Goal: Find specific page/section: Find specific page/section

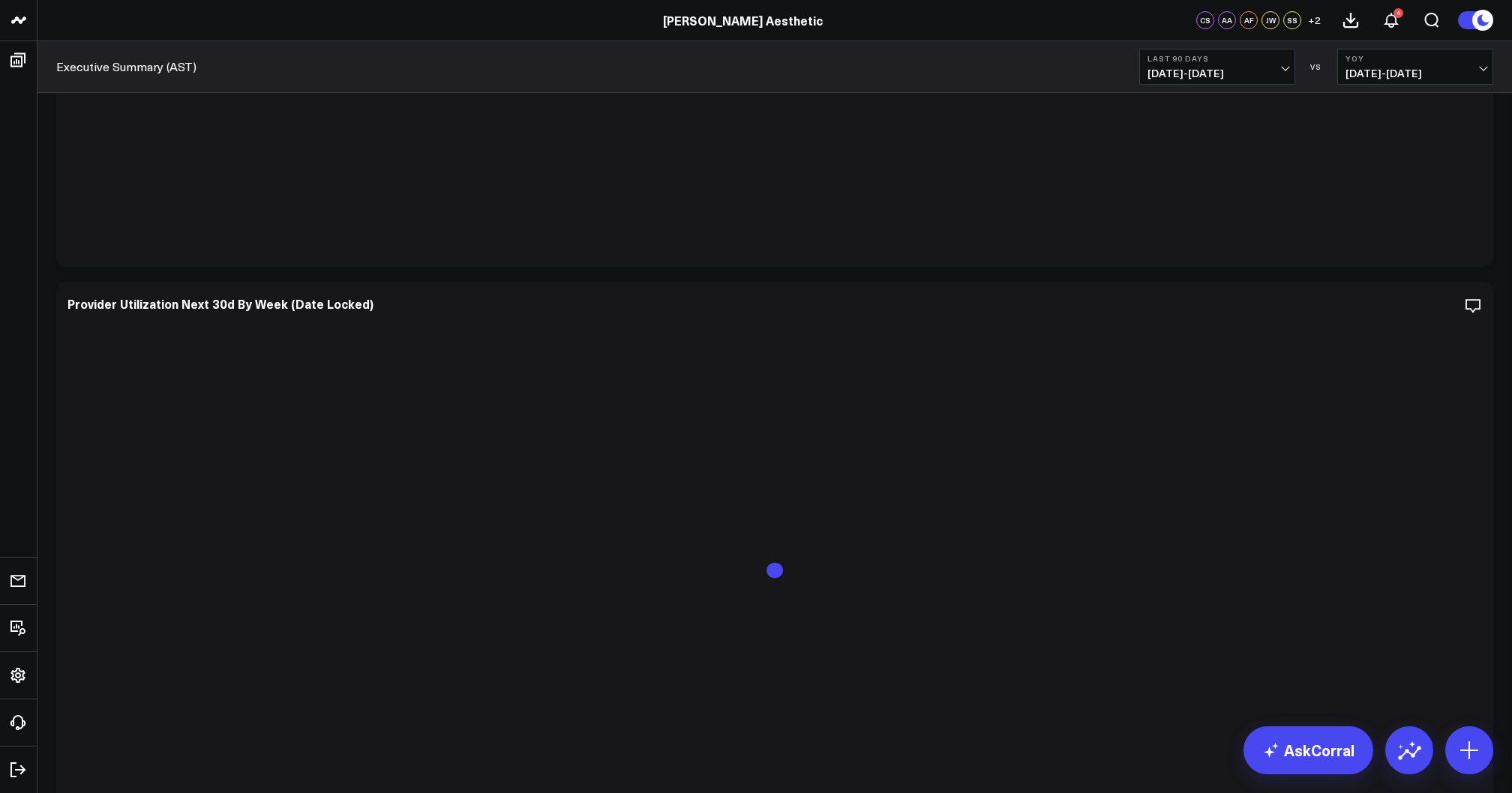
scroll to position [1397, 0]
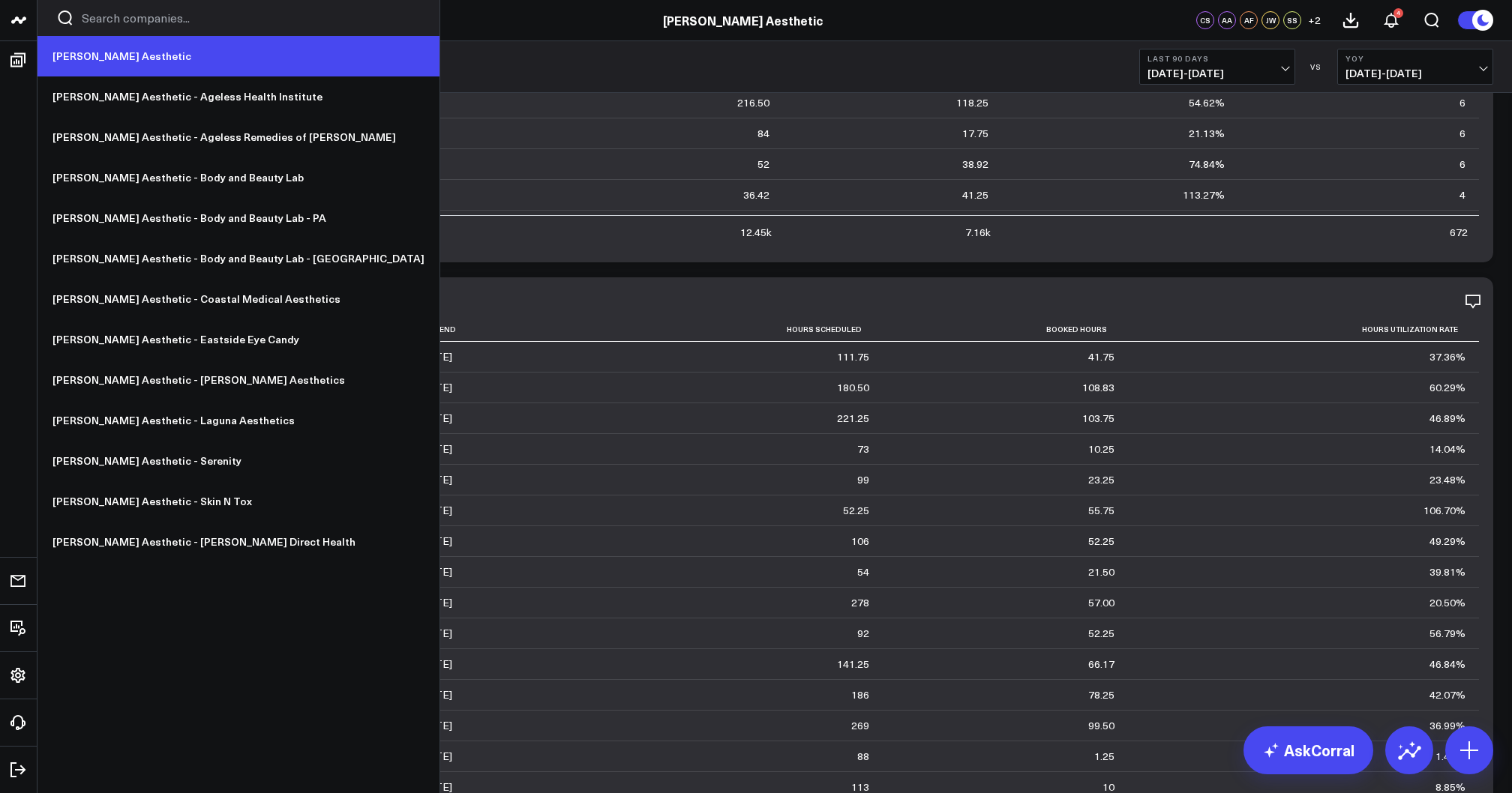
click at [88, 60] on link "[PERSON_NAME] Aesthetic" at bounding box center [238, 56] width 402 height 40
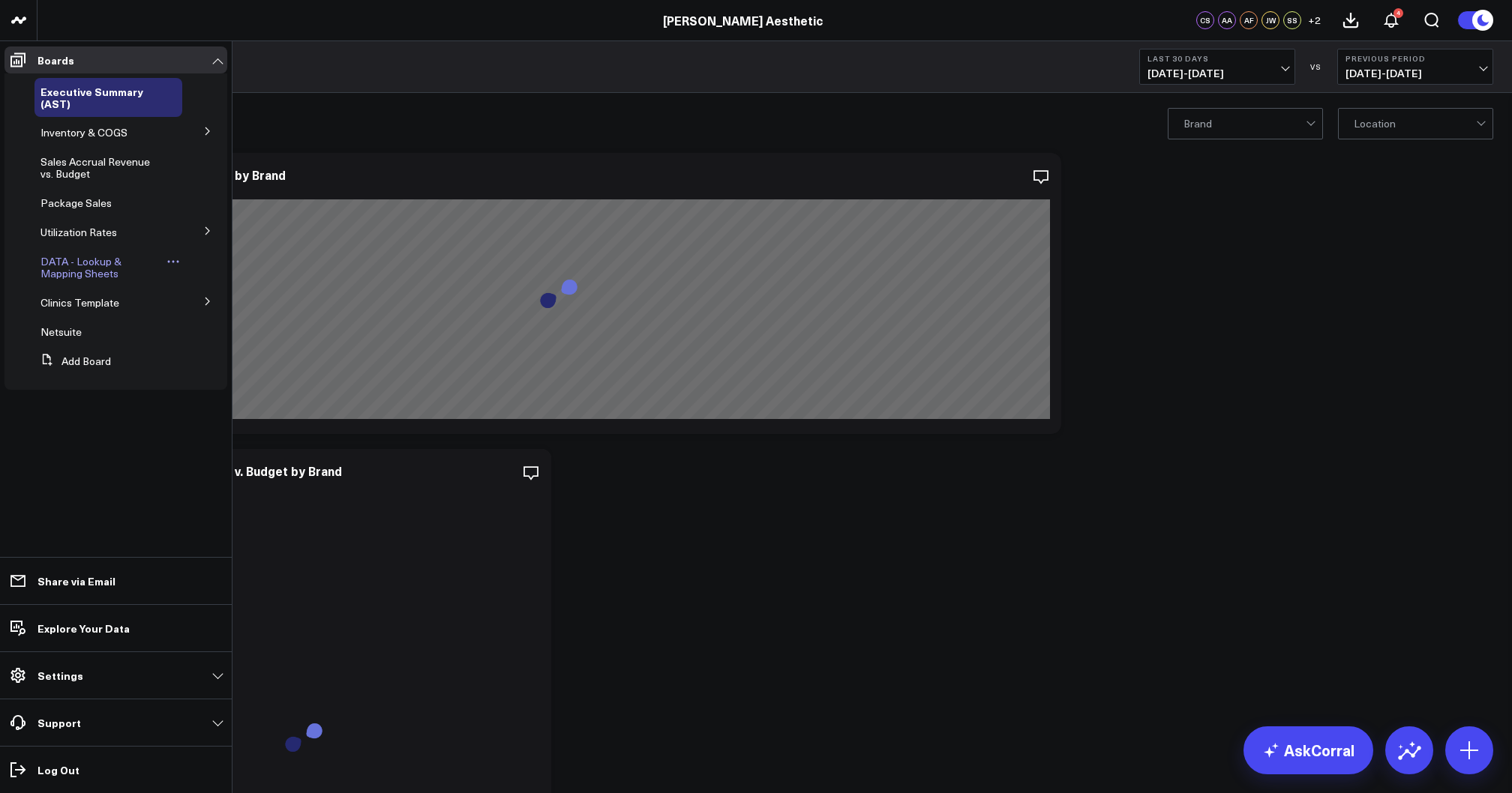
click at [85, 261] on span "DATA - Lookup & Mapping Sheets" at bounding box center [80, 267] width 81 height 26
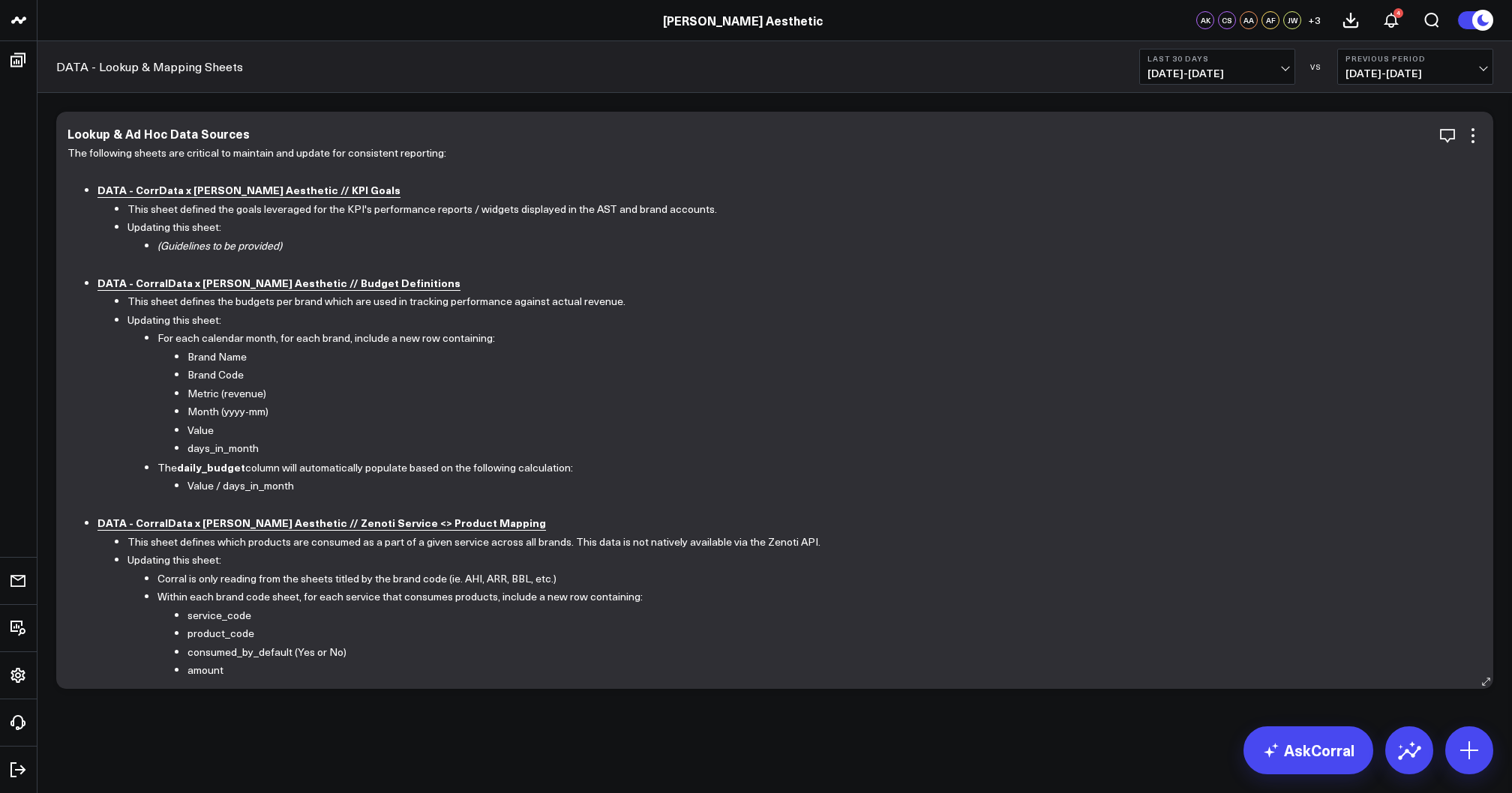
click at [221, 187] on b "DATA - CorrData x Annie Aesthetic // KPI Goals" at bounding box center [249, 190] width 303 height 15
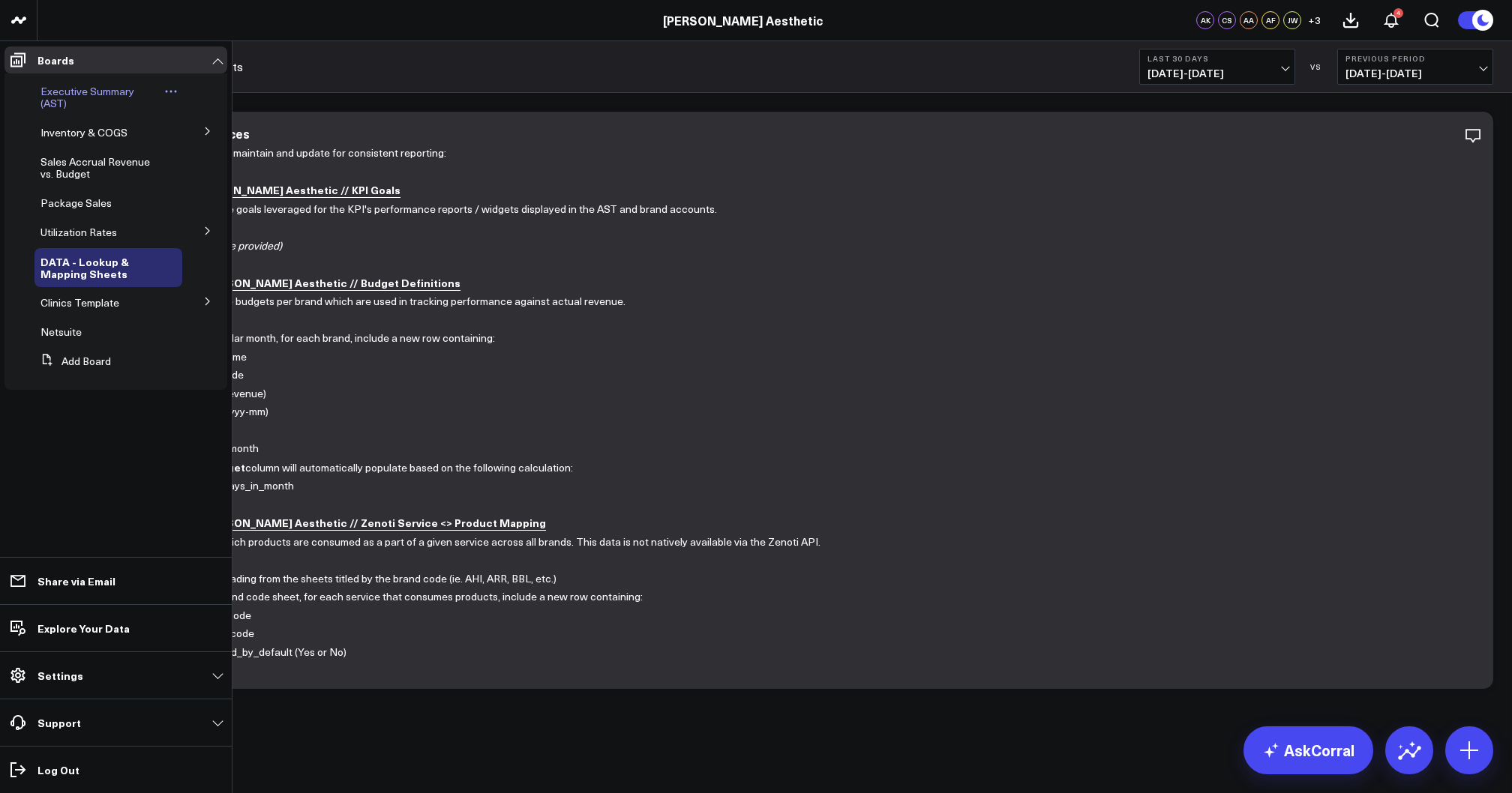
click at [73, 93] on span "Executive Summary (AST)" at bounding box center [87, 97] width 94 height 26
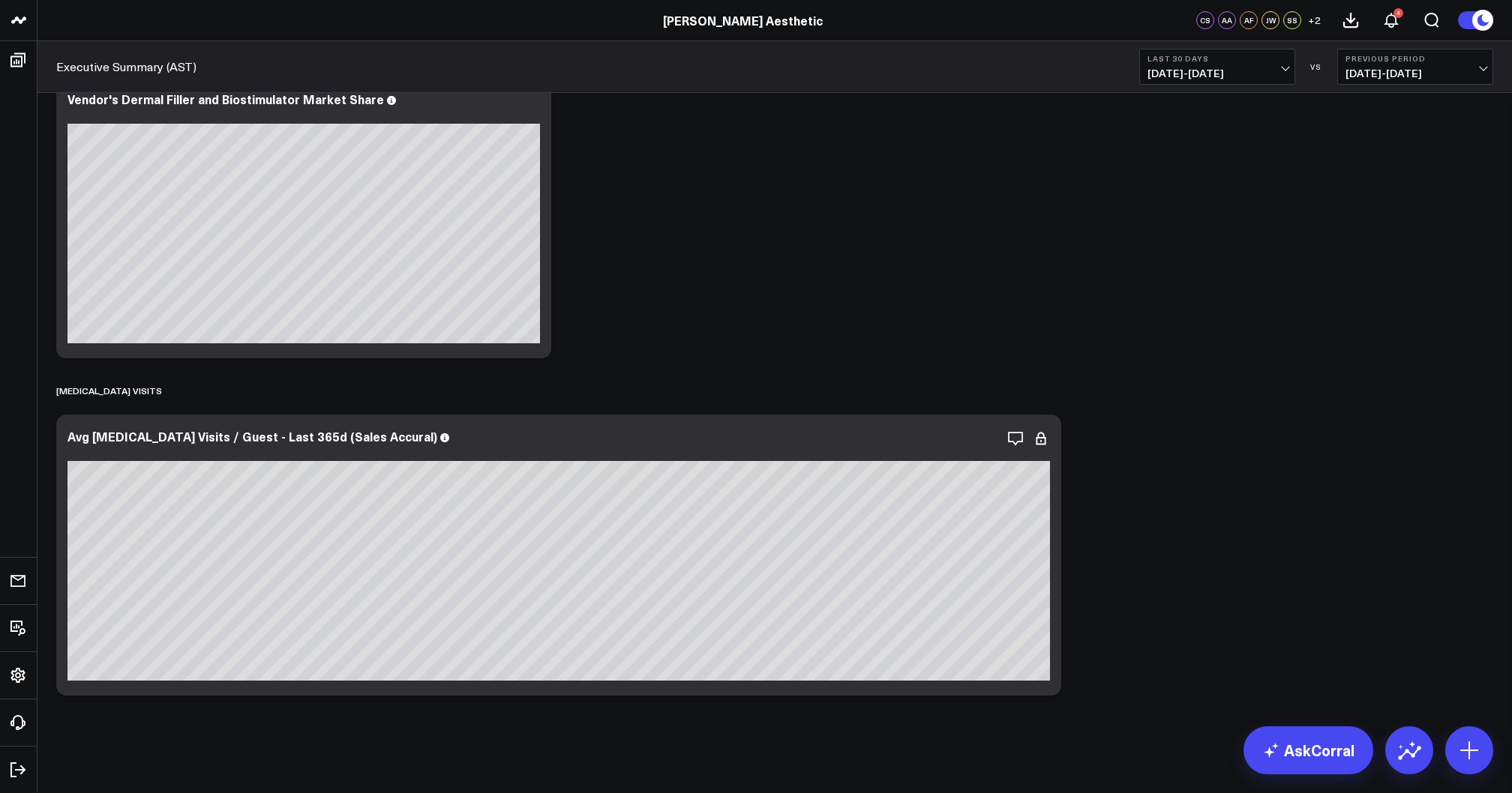
scroll to position [8654, 0]
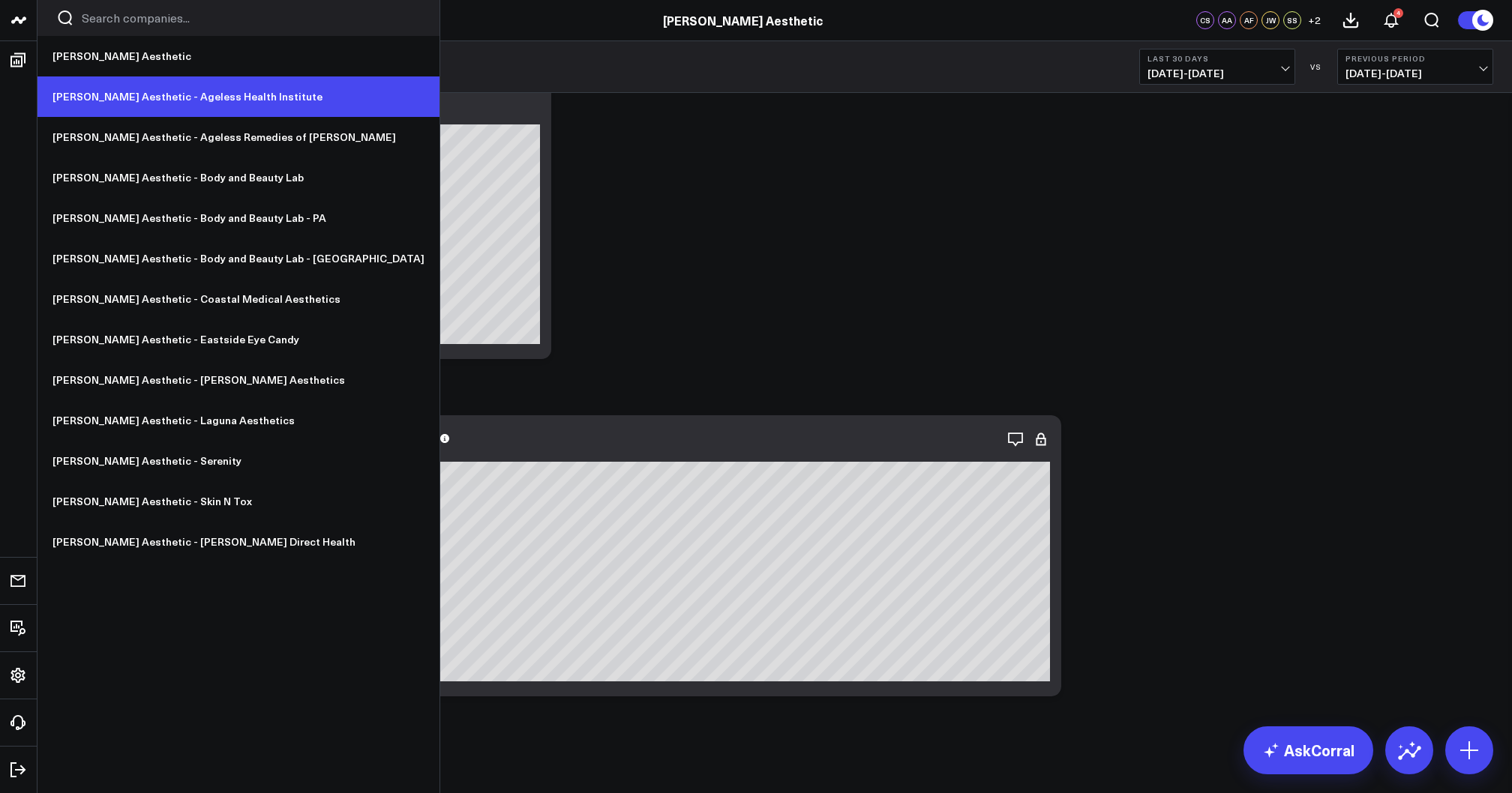
click at [117, 98] on link "[PERSON_NAME] Aesthetic - Ageless Health Institute" at bounding box center [238, 96] width 402 height 40
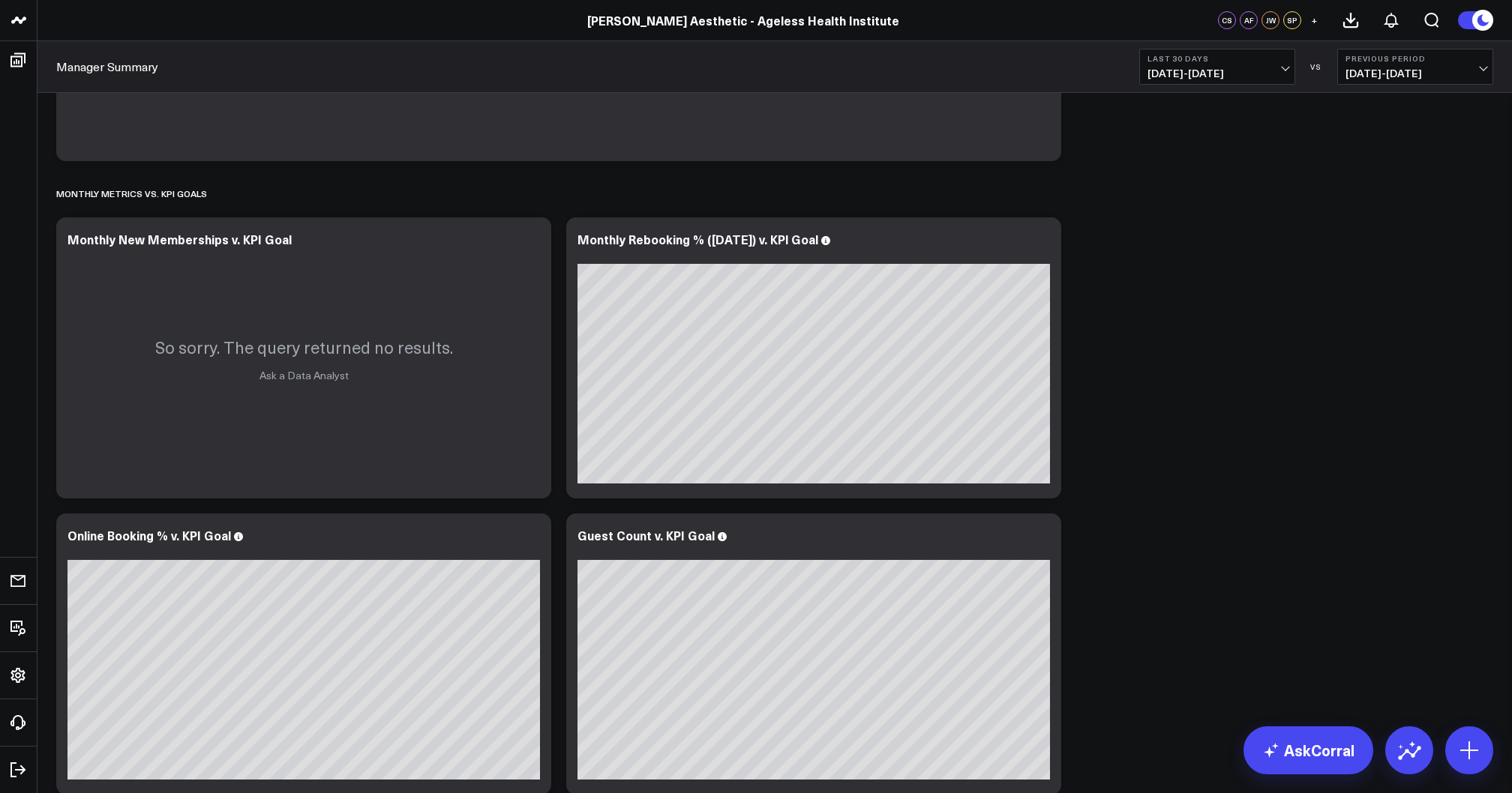
scroll to position [3380, 0]
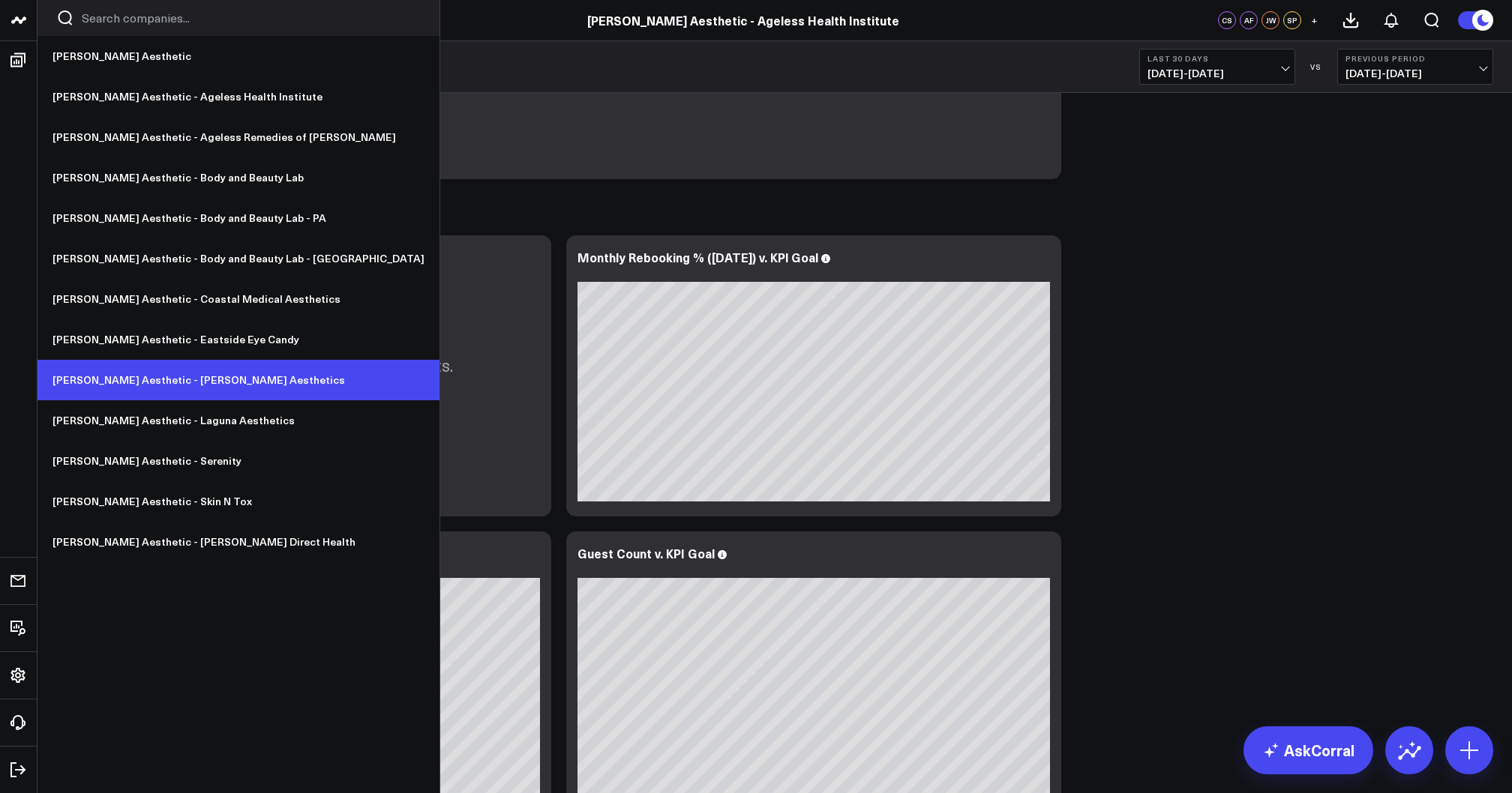
click at [187, 370] on link "[PERSON_NAME] Aesthetic - [PERSON_NAME] Aesthetics" at bounding box center [238, 380] width 402 height 40
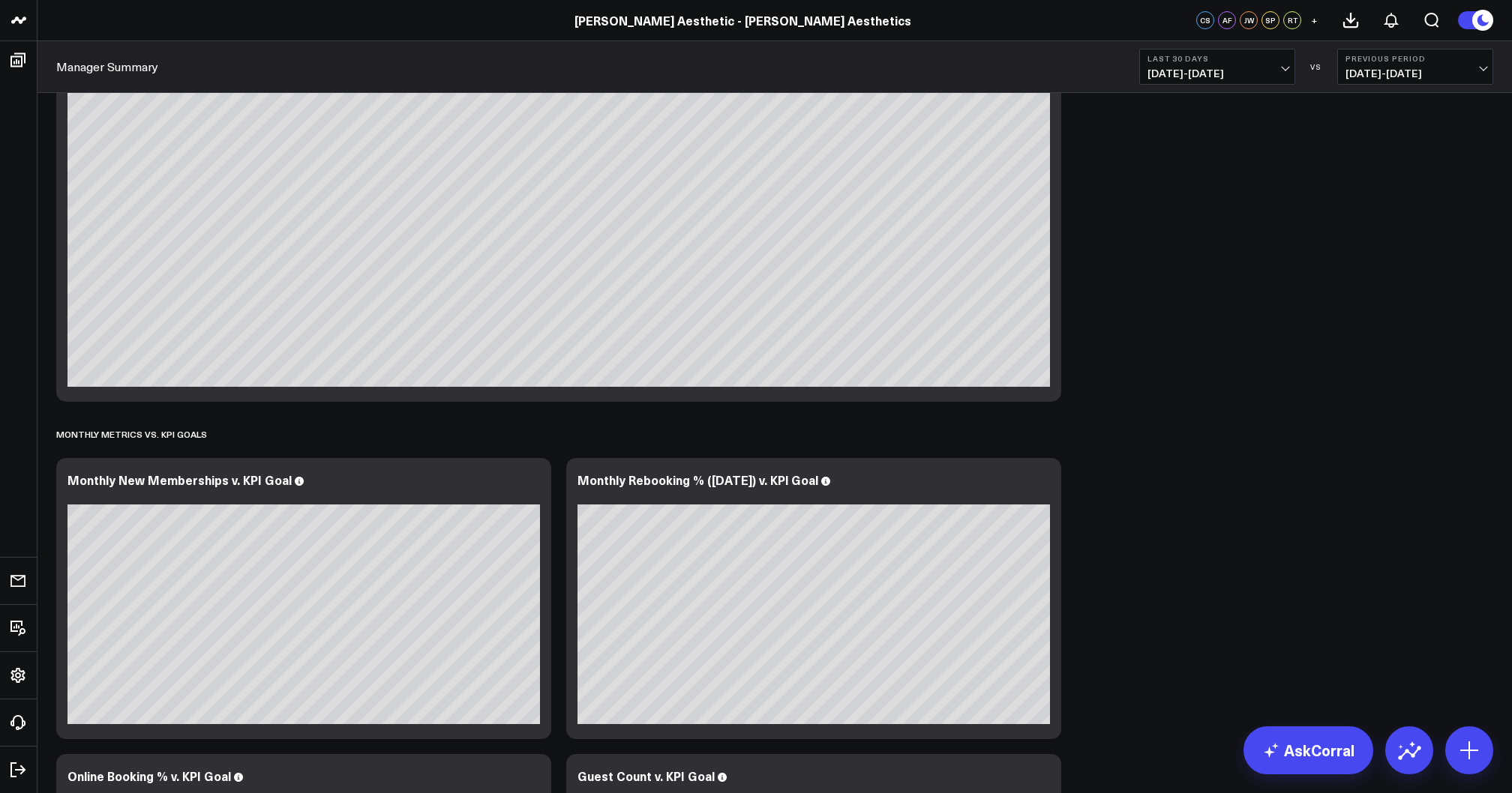
scroll to position [3169, 0]
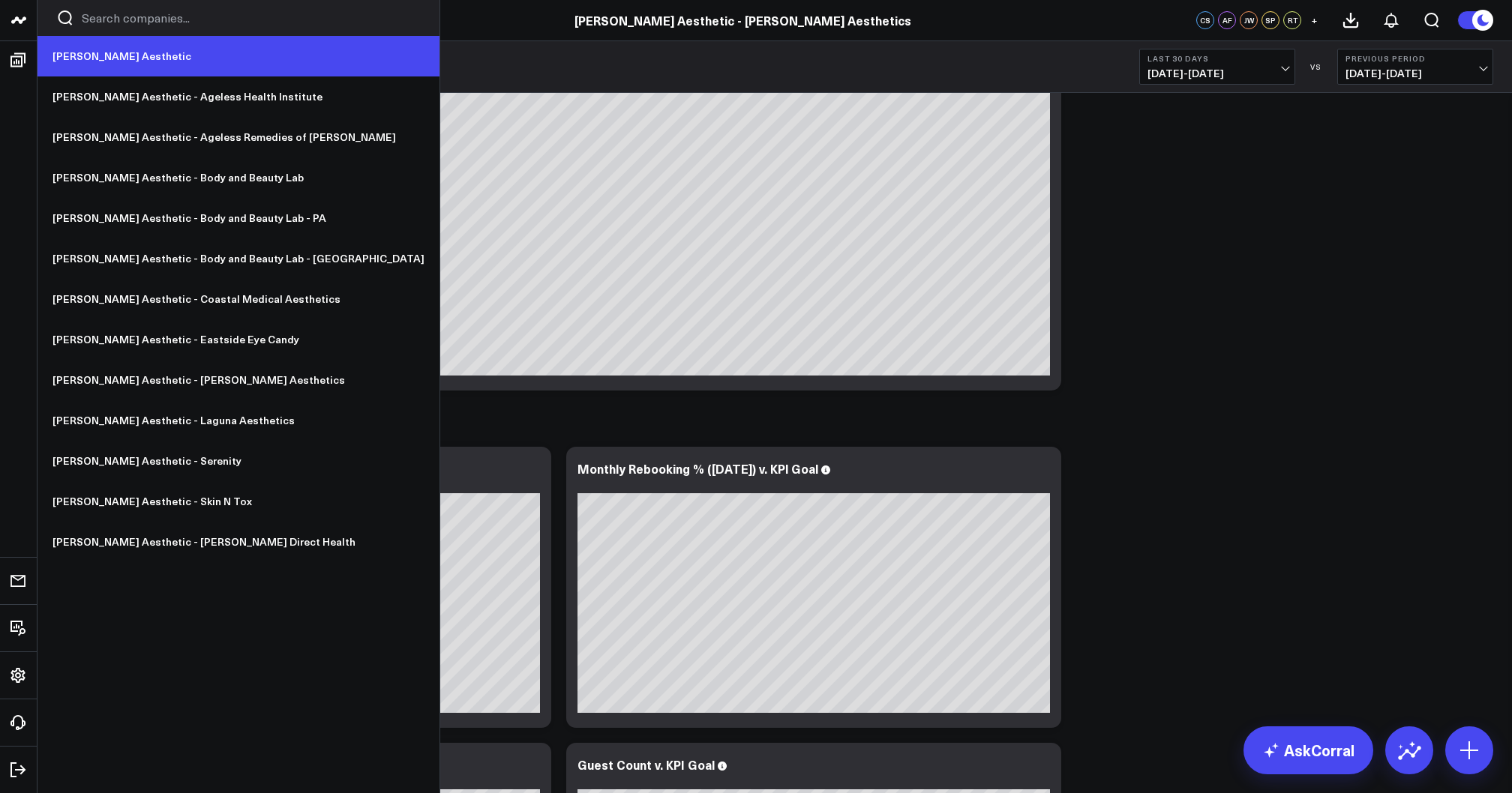
click at [112, 51] on link "[PERSON_NAME] Aesthetic" at bounding box center [238, 56] width 402 height 40
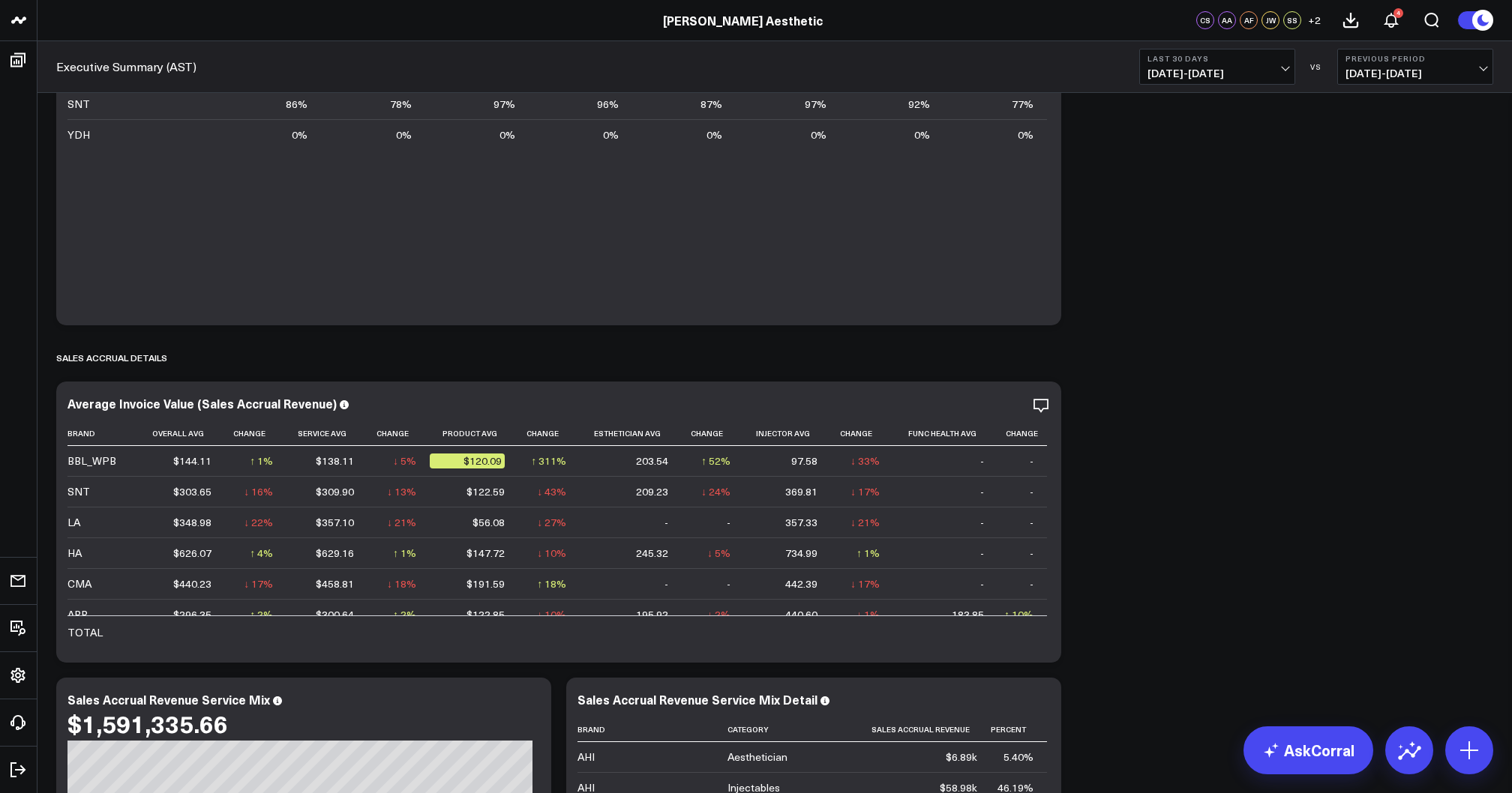
scroll to position [4403, 0]
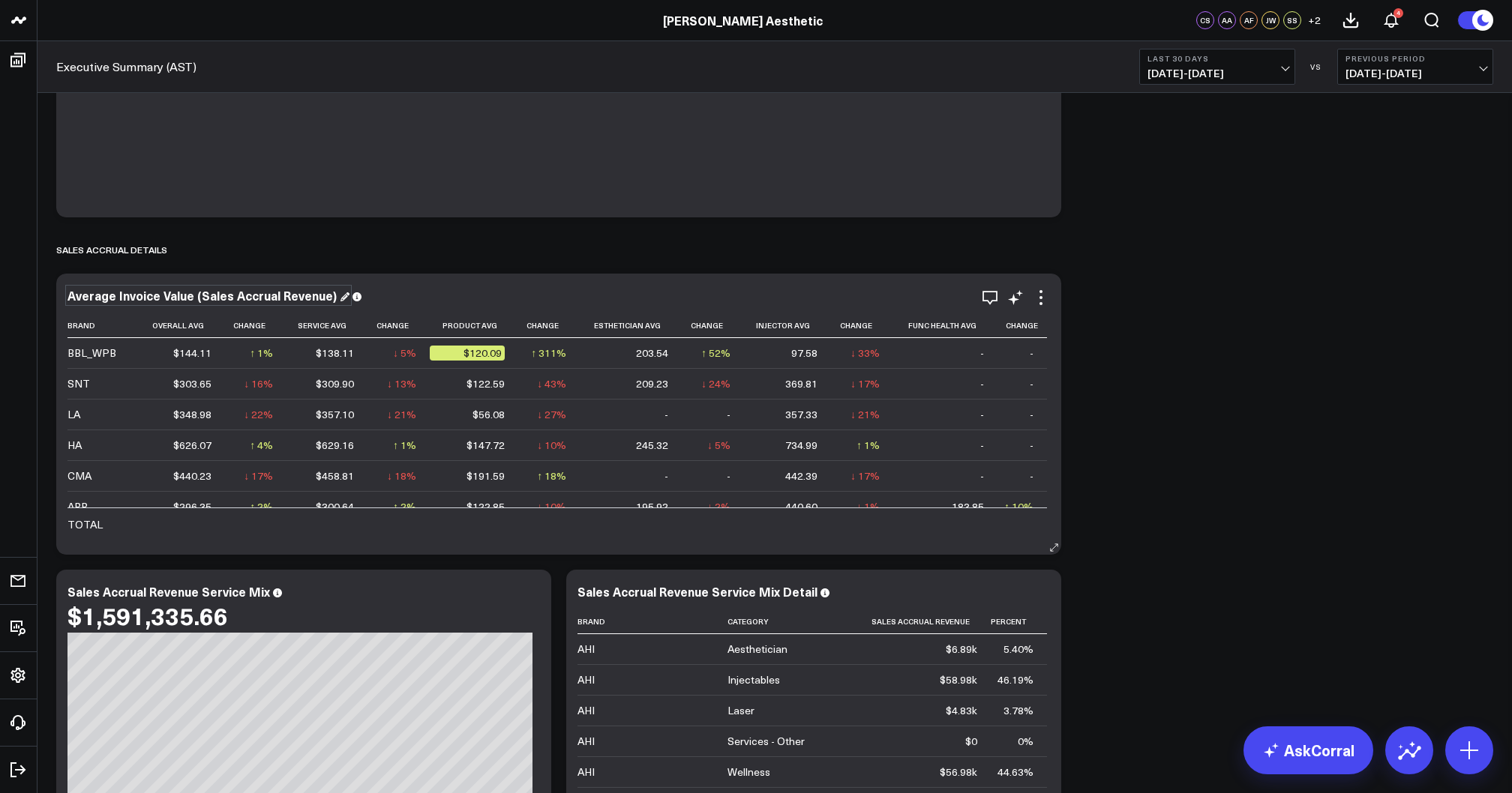
click at [213, 287] on div "Average Invoice Value (Sales Accrual Revenue)" at bounding box center [208, 295] width 282 height 17
click at [210, 292] on div "Average Invoice Value (Sales Accrual Revenue)" at bounding box center [208, 295] width 282 height 17
copy div "Average Invoice Value (Sales Accrual Revenue)"
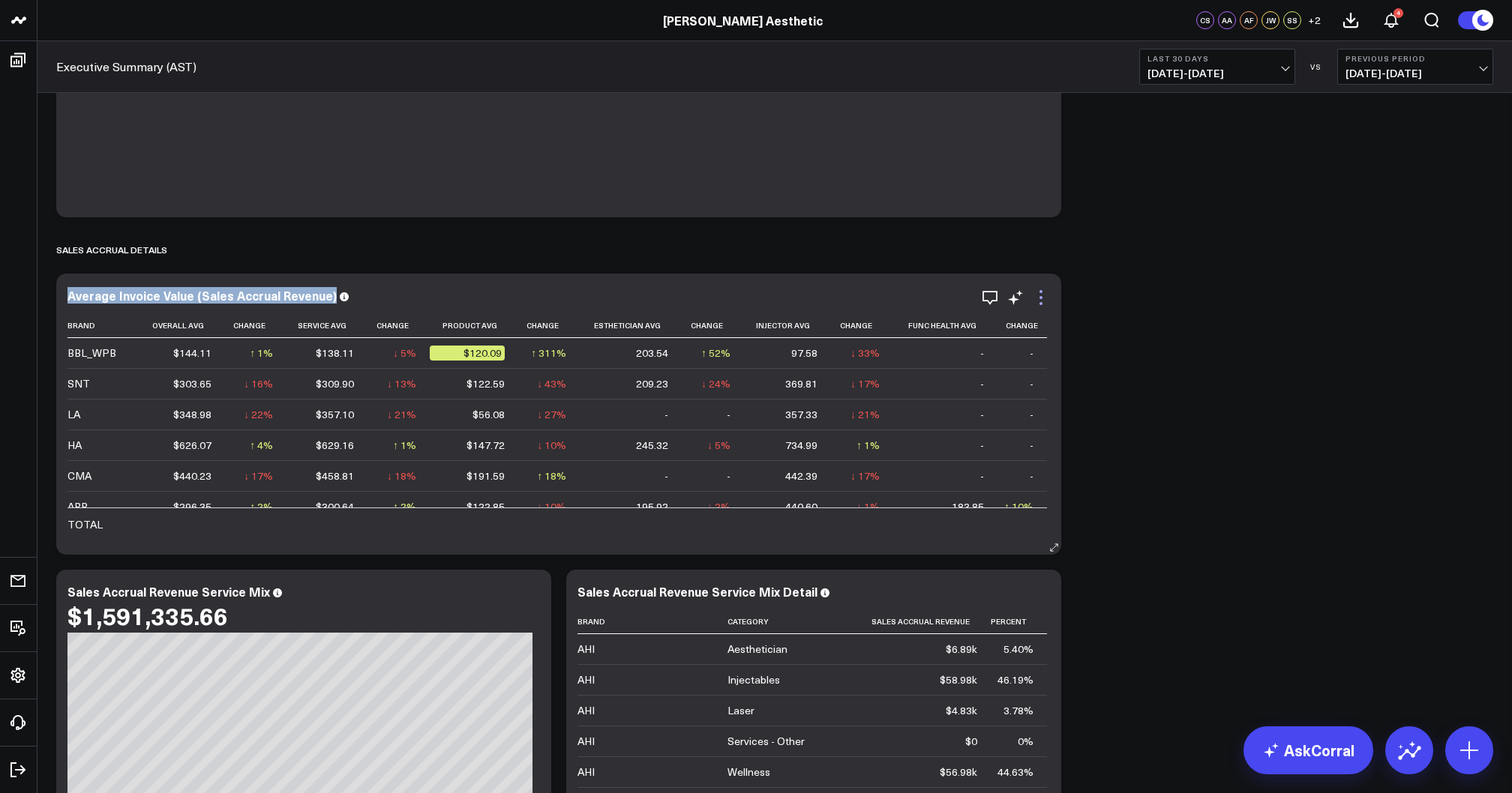
click at [1038, 299] on icon at bounding box center [1040, 297] width 18 height 18
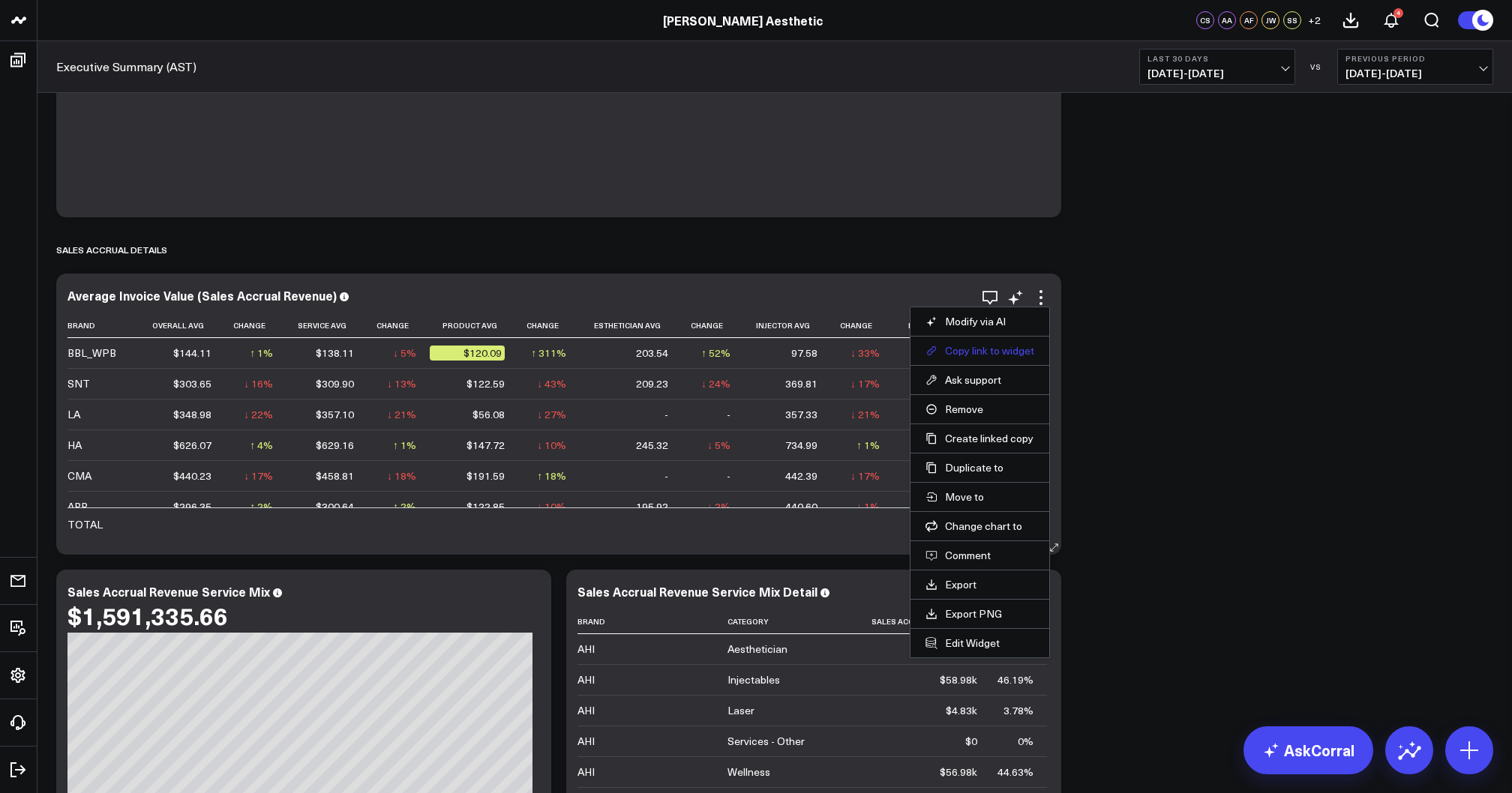
click at [1000, 353] on button "Copy link to widget" at bounding box center [979, 351] width 109 height 13
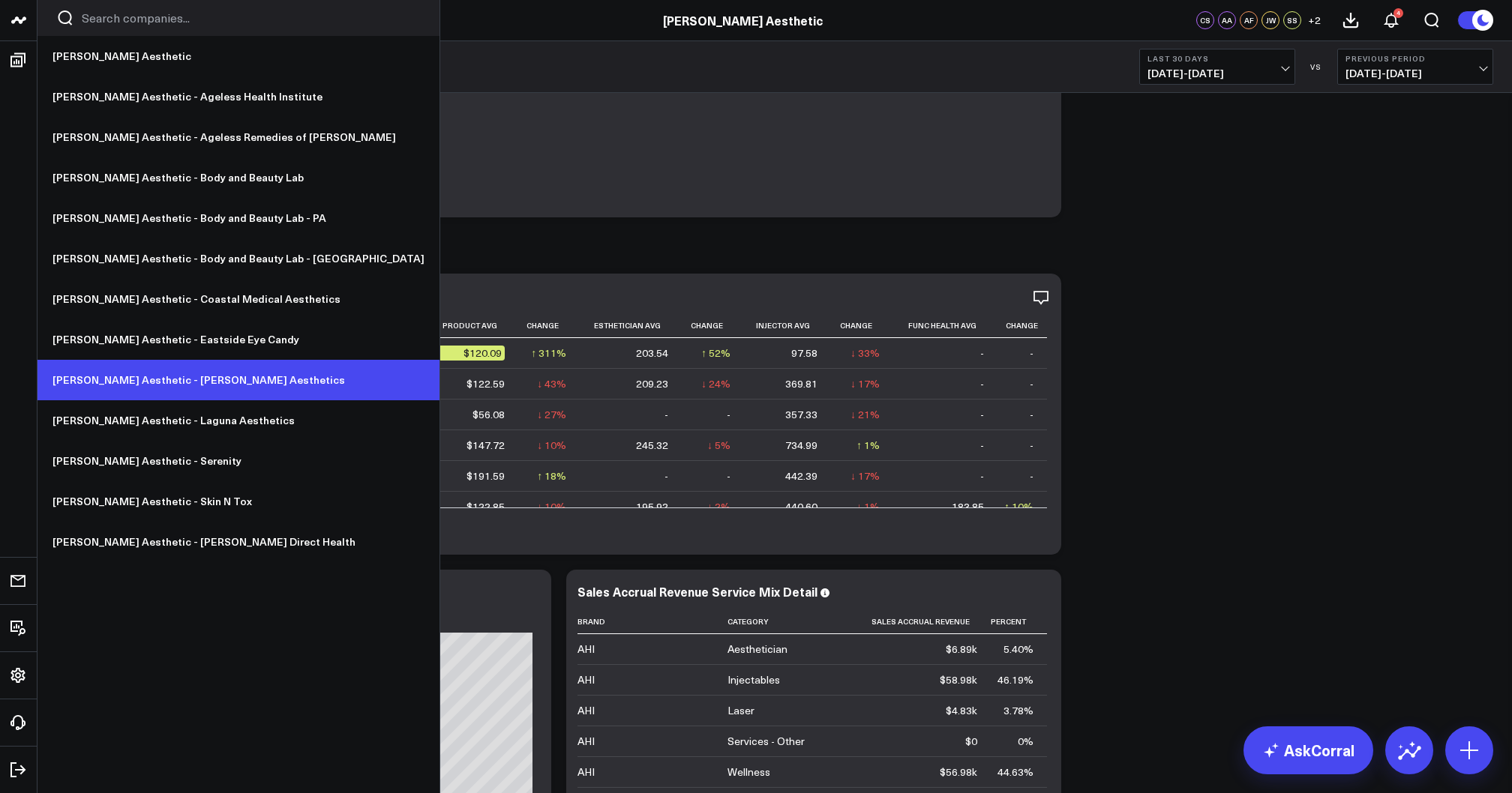
click at [171, 382] on link "[PERSON_NAME] Aesthetic - [PERSON_NAME] Aesthetics" at bounding box center [238, 380] width 402 height 40
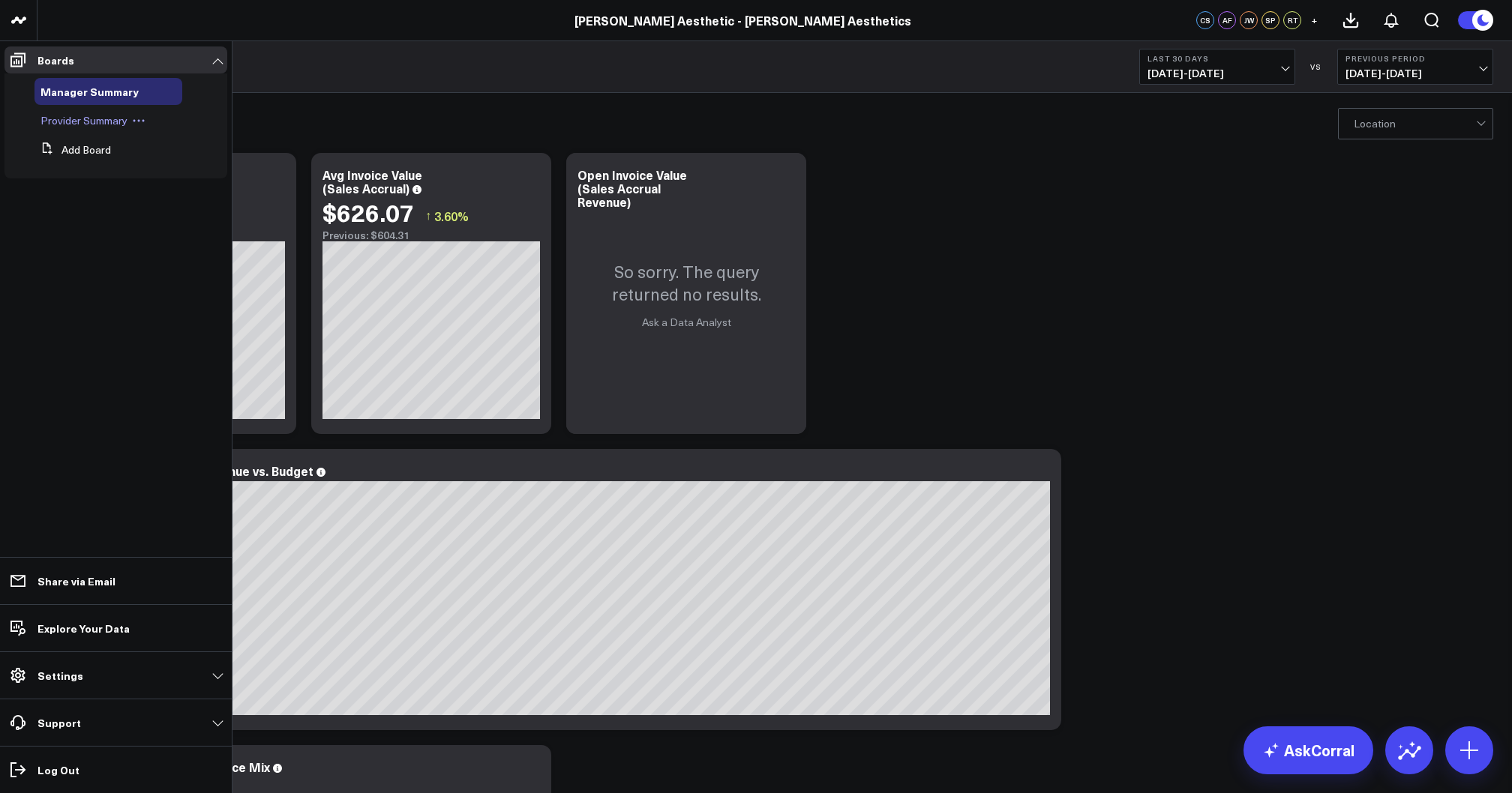
click at [79, 120] on span "Provider Summary" at bounding box center [83, 120] width 87 height 14
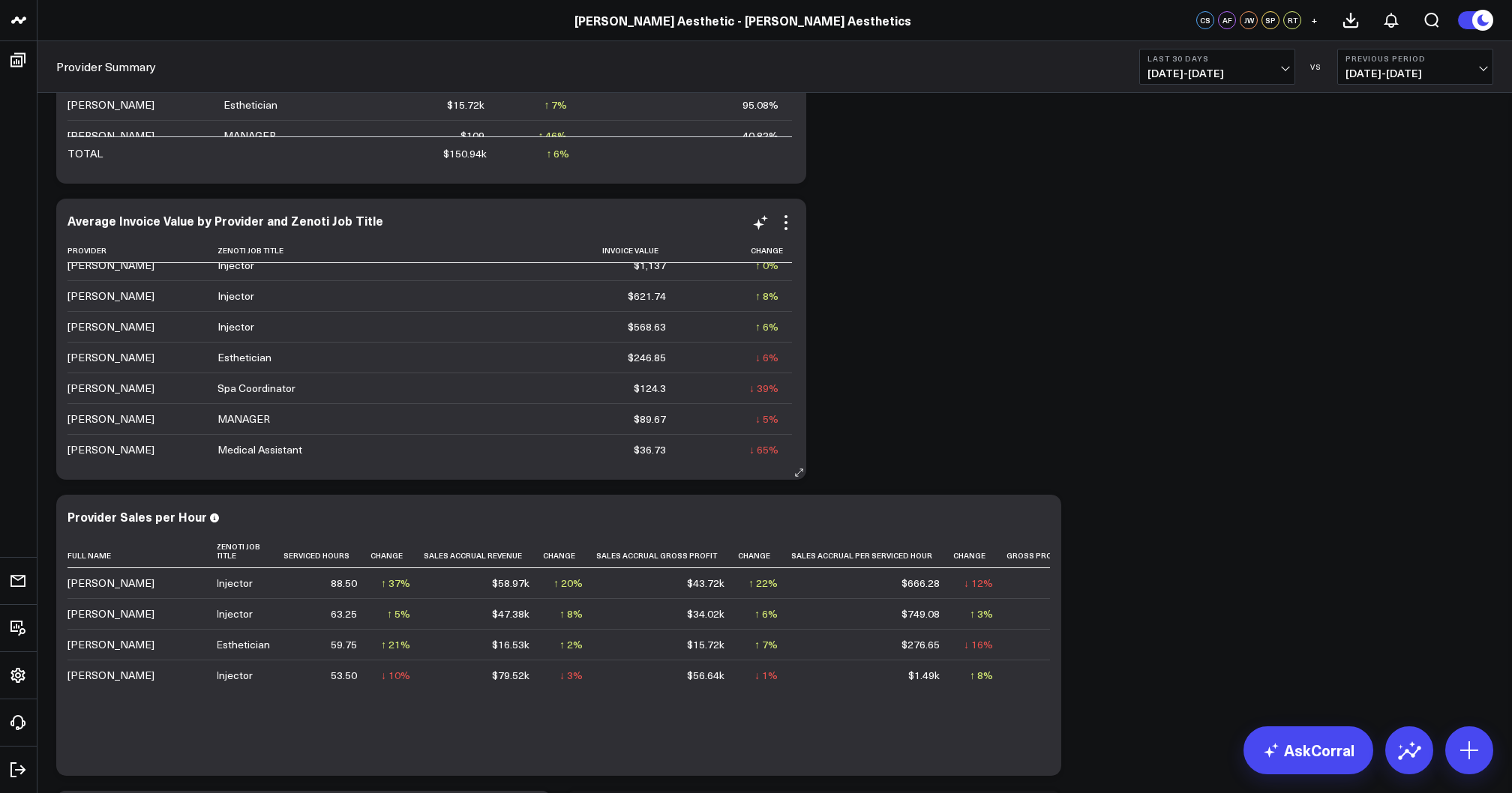
scroll to position [13, 0]
click at [310, 221] on div "Average Invoice Value by Provider and Zenoti Job Title" at bounding box center [231, 221] width 329 height 17
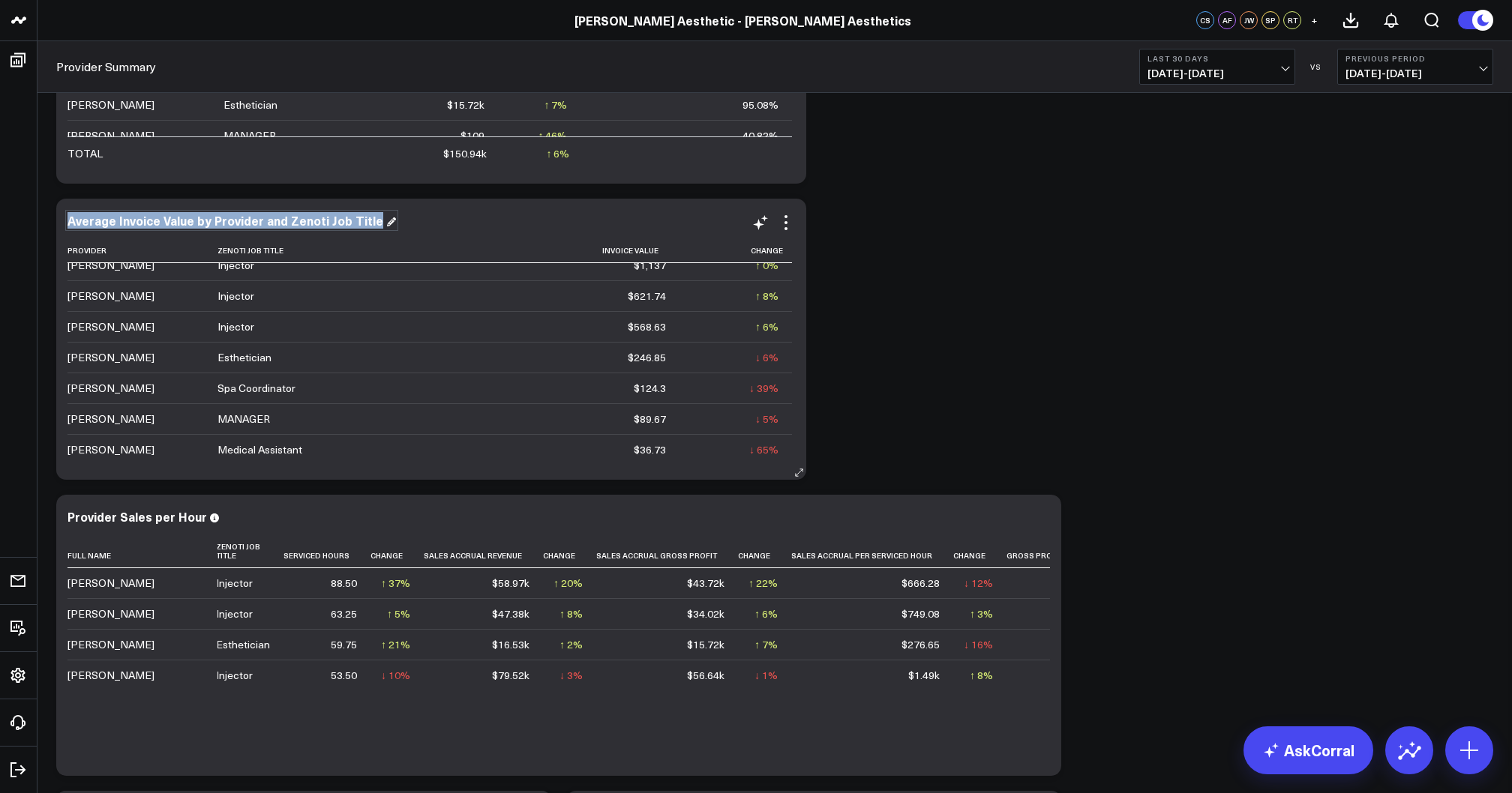
copy div "Average Invoice Value by Provider and Zenoti Job Title"
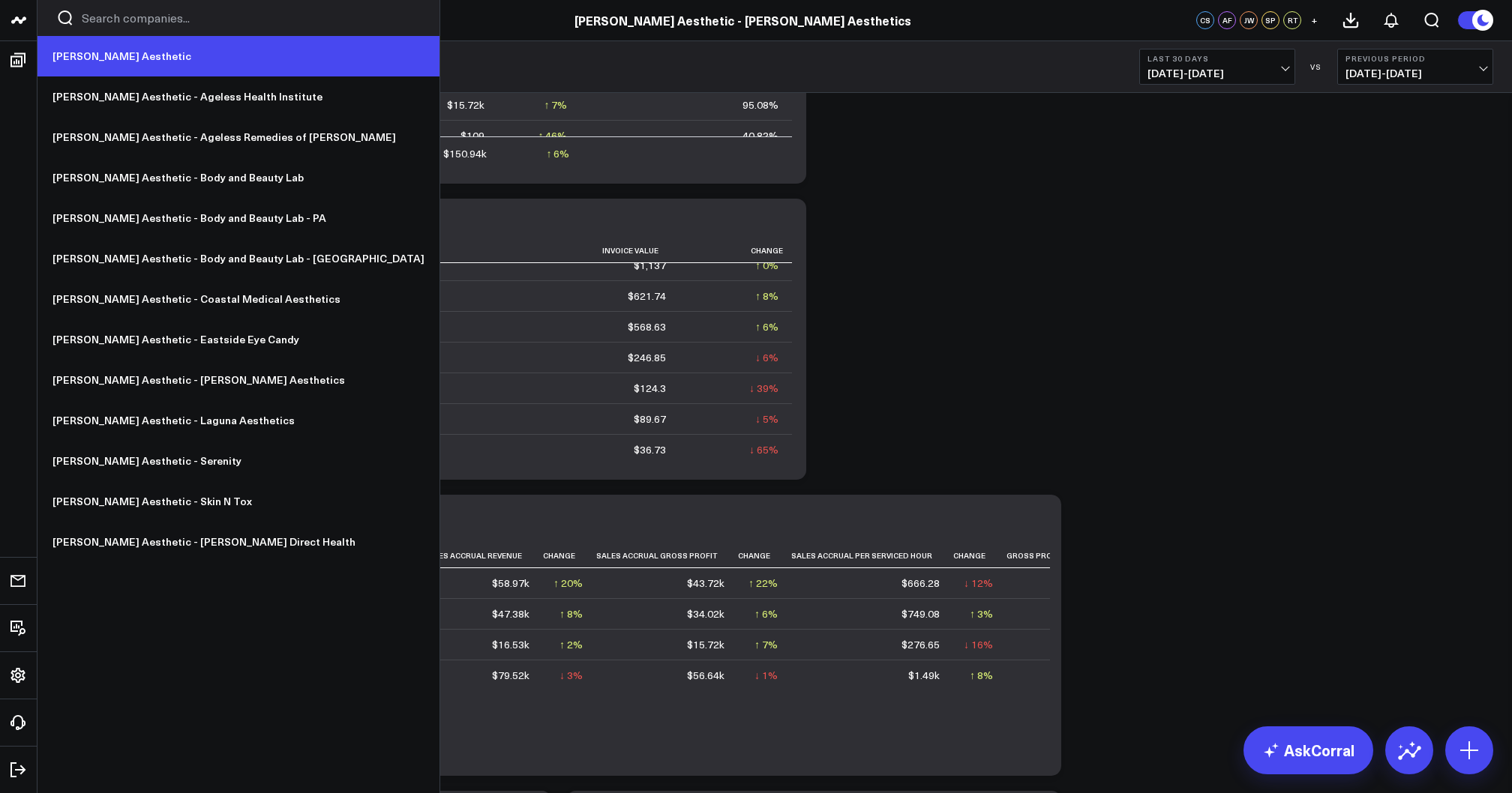
click at [87, 58] on link "[PERSON_NAME] Aesthetic" at bounding box center [238, 56] width 402 height 40
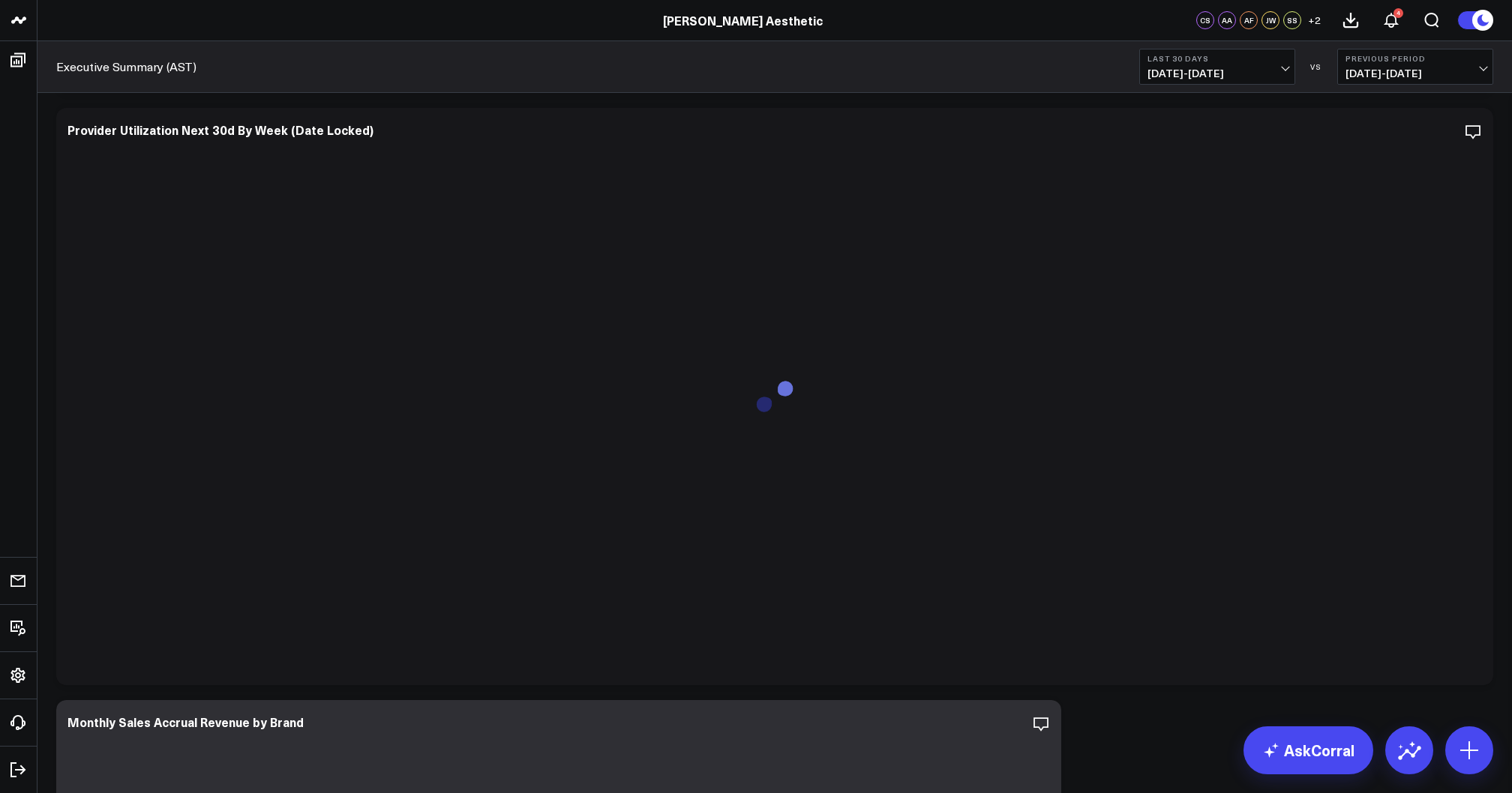
scroll to position [1572, 0]
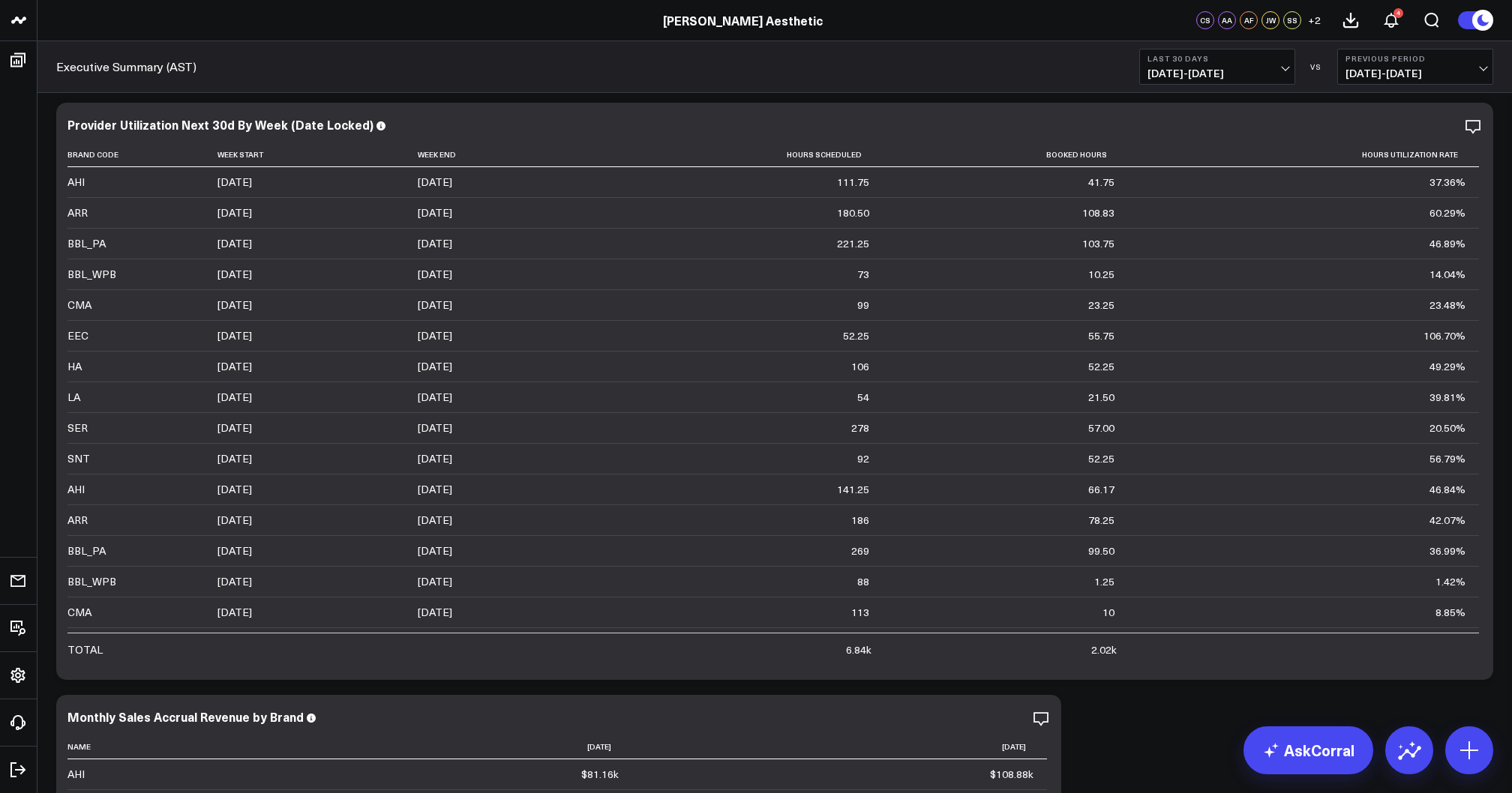
click at [1219, 71] on span "07/20/25 - 08/18/25" at bounding box center [1217, 73] width 140 height 12
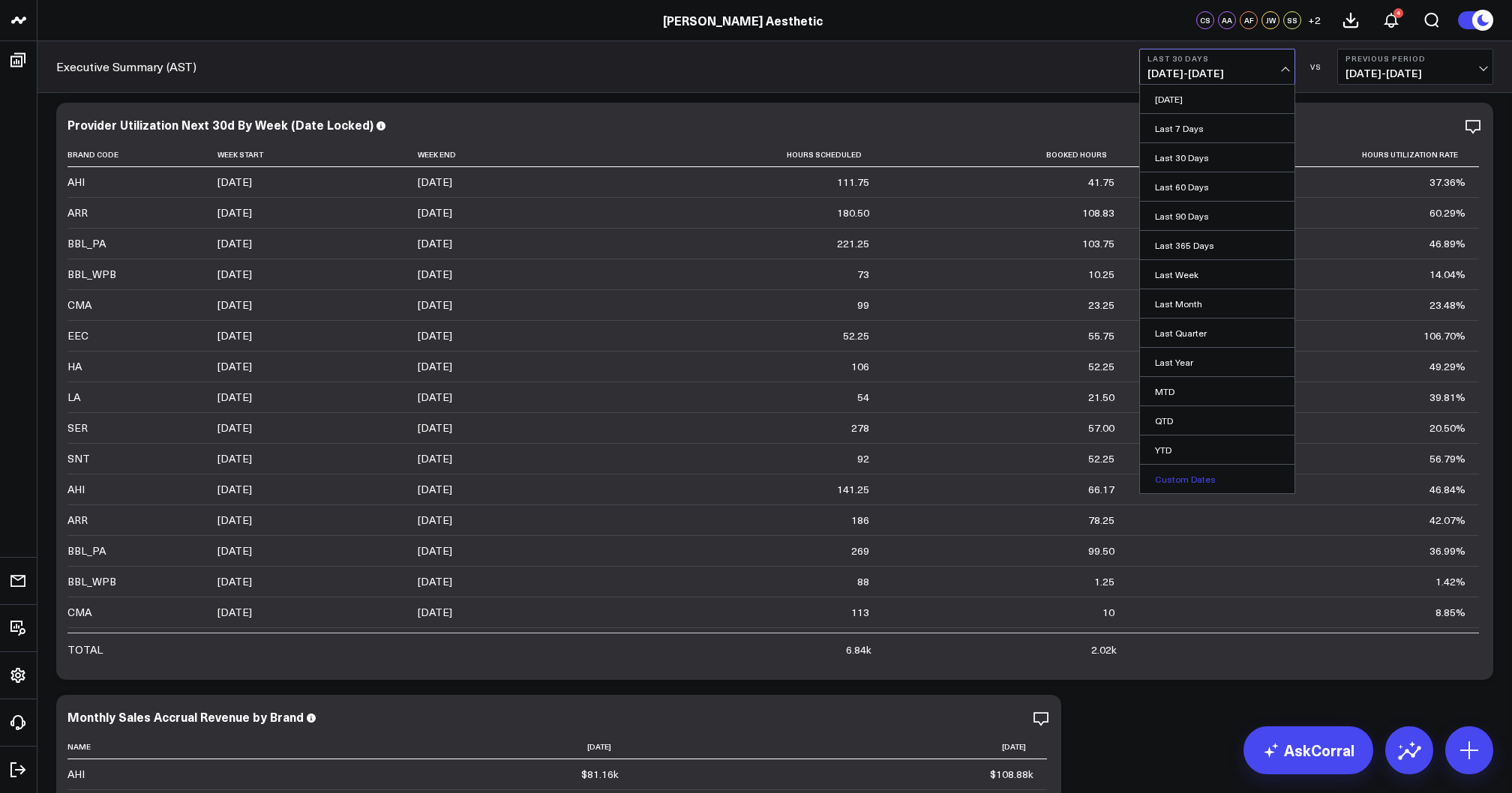
click at [1177, 472] on link "Custom Dates" at bounding box center [1217, 478] width 155 height 29
select select "7"
select select "2025"
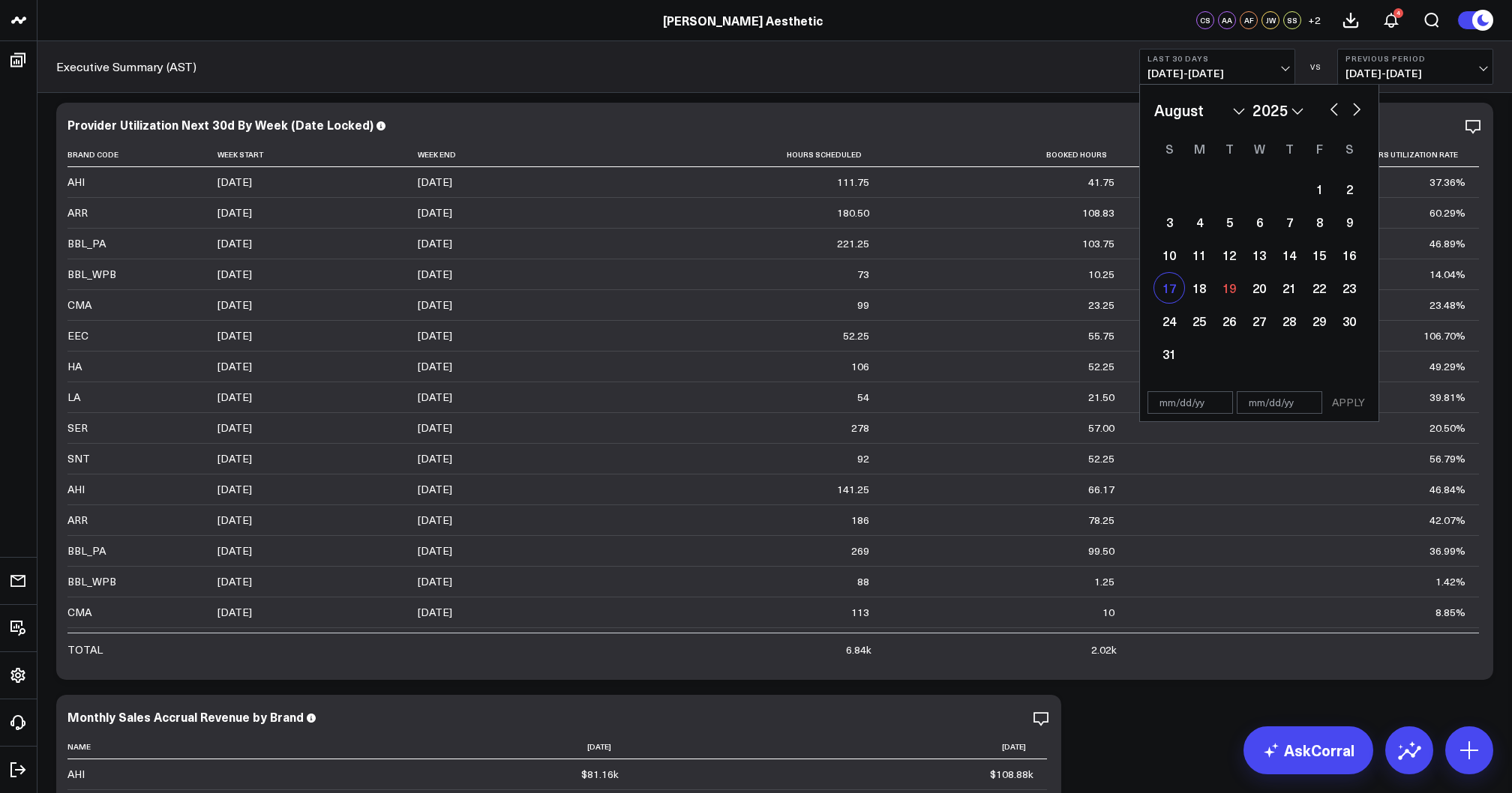
click at [1168, 293] on div "17" at bounding box center [1168, 288] width 30 height 30
type input "[DATE]"
select select "7"
select select "2025"
click at [1169, 292] on div "17" at bounding box center [1168, 288] width 30 height 30
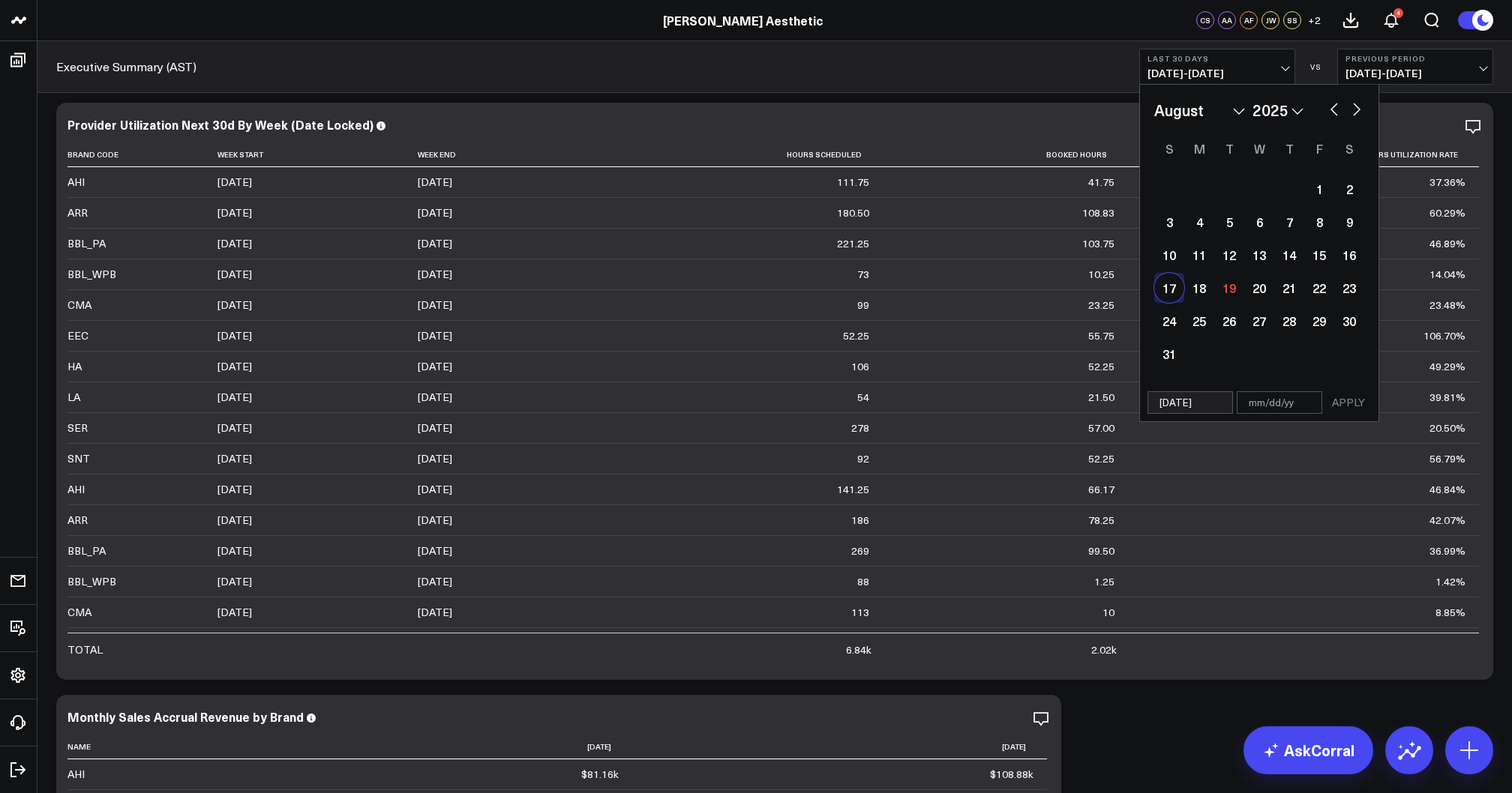
type input "[DATE]"
select select "7"
select select "2025"
click at [1350, 404] on button "APPLY" at bounding box center [1348, 402] width 45 height 22
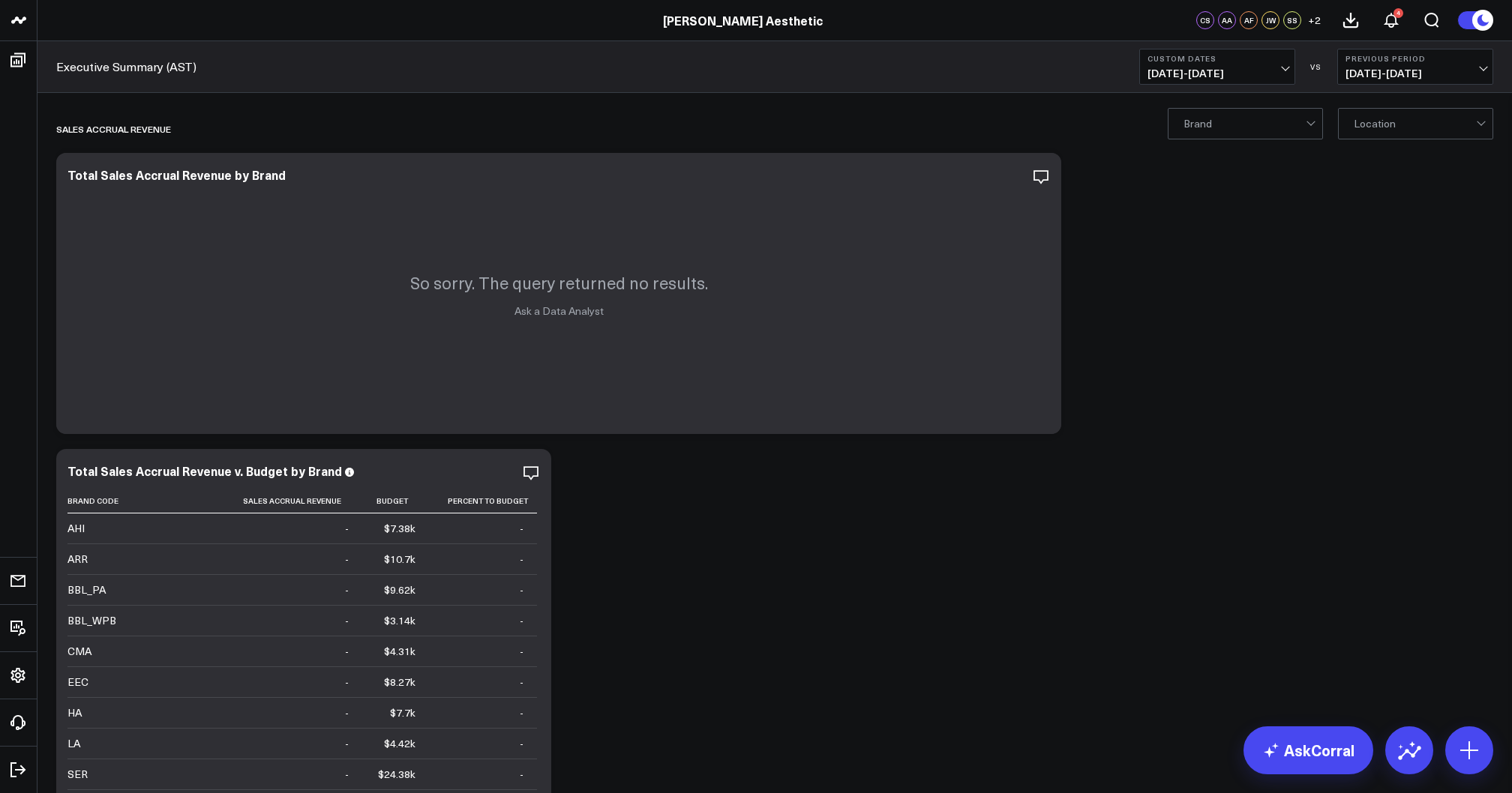
click at [1203, 72] on span "08/17/25 - 08/17/25" at bounding box center [1217, 73] width 140 height 12
click at [1173, 477] on link "Custom Dates" at bounding box center [1217, 478] width 155 height 29
select select "7"
select select "2025"
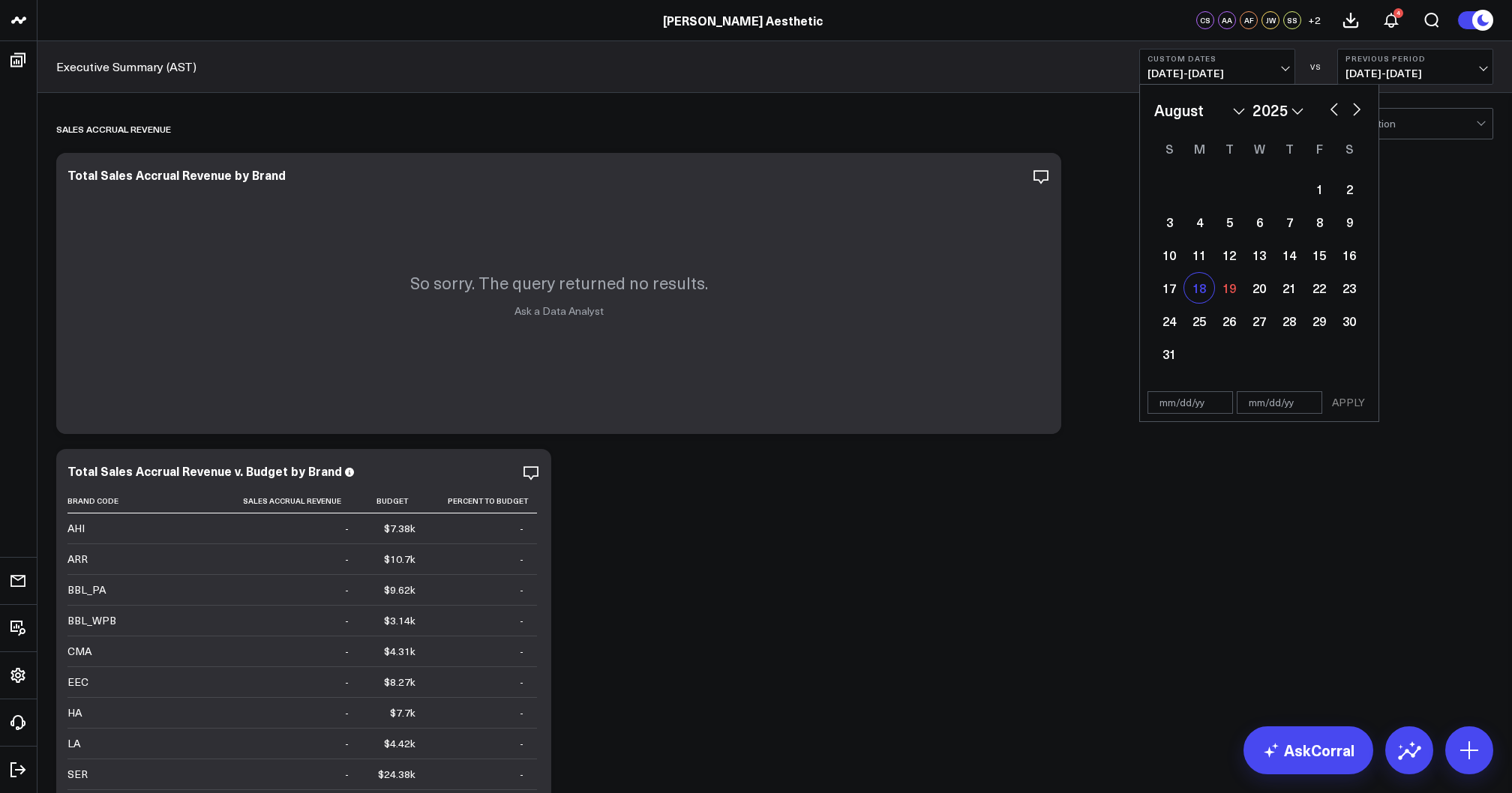
click at [1203, 295] on div "18" at bounding box center [1199, 288] width 30 height 30
type input "08/18/25"
select select "7"
select select "2025"
click at [1203, 295] on div "18" at bounding box center [1199, 288] width 30 height 30
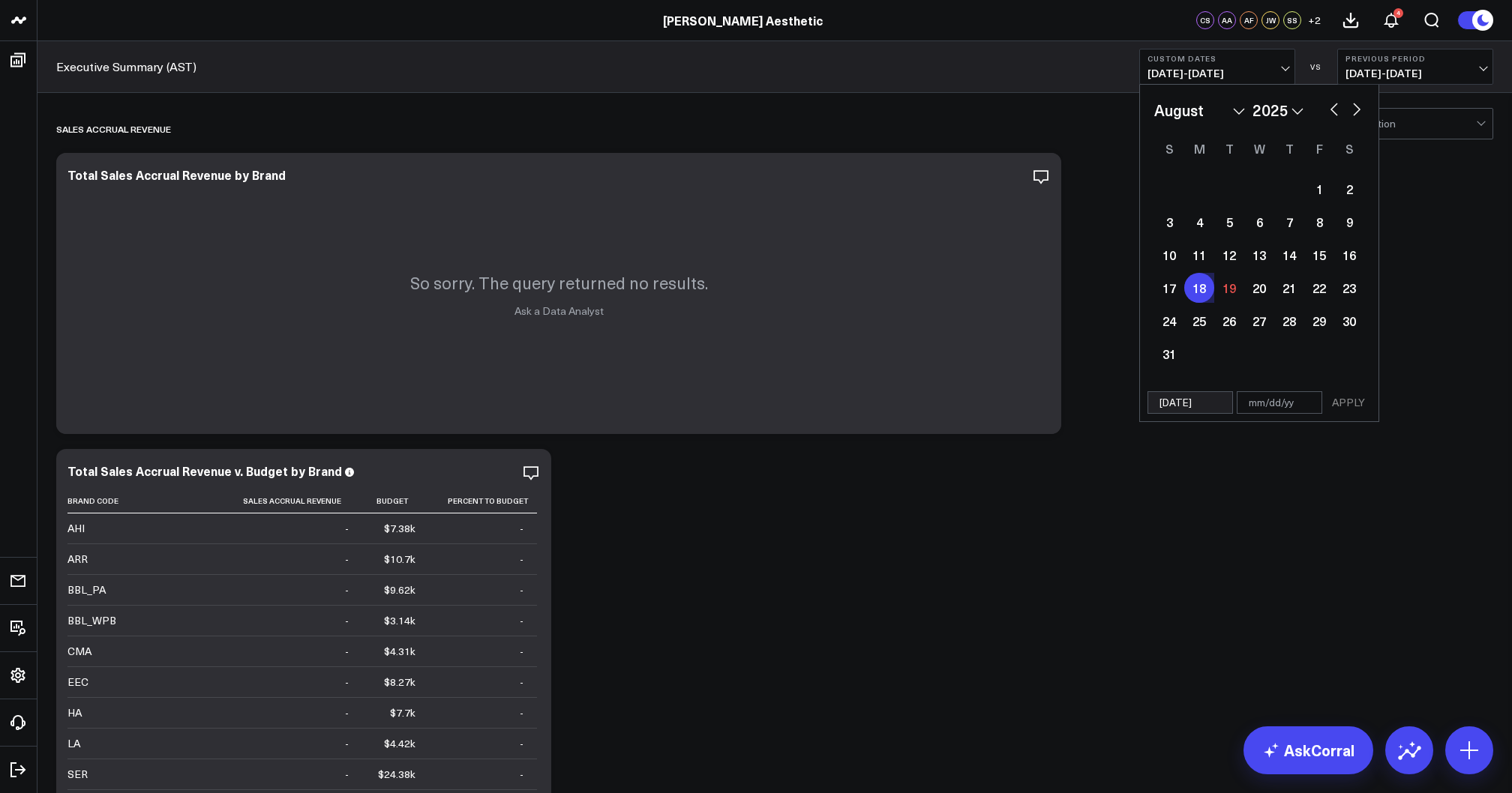
type input "08/18/25"
select select "7"
select select "2025"
click at [1343, 407] on button "APPLY" at bounding box center [1348, 402] width 45 height 22
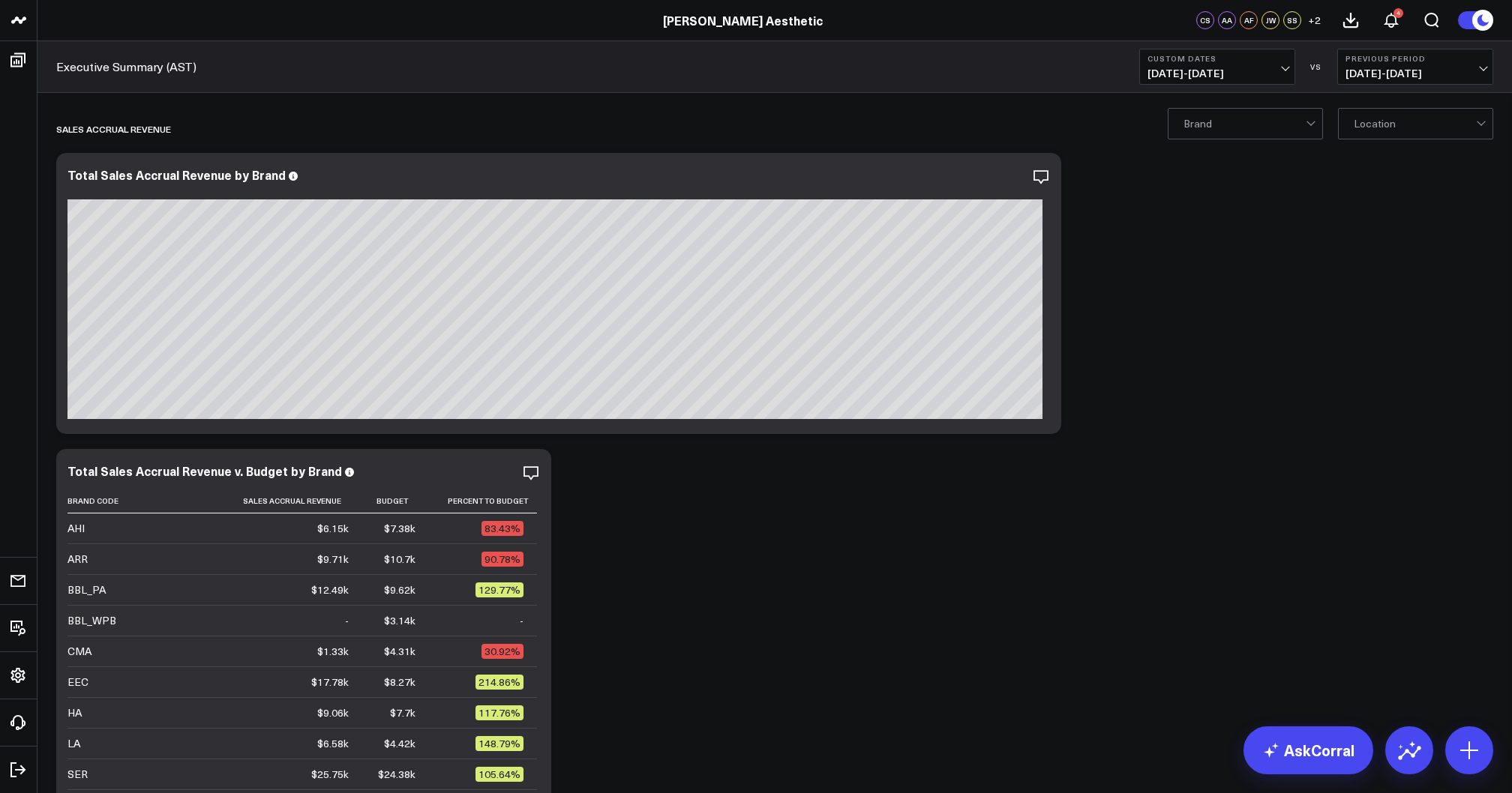
click at [1236, 74] on span "08/18/25 - 08/18/25" at bounding box center [1217, 73] width 140 height 12
click at [1194, 471] on link "Custom Dates" at bounding box center [1217, 478] width 155 height 29
select select "7"
select select "2025"
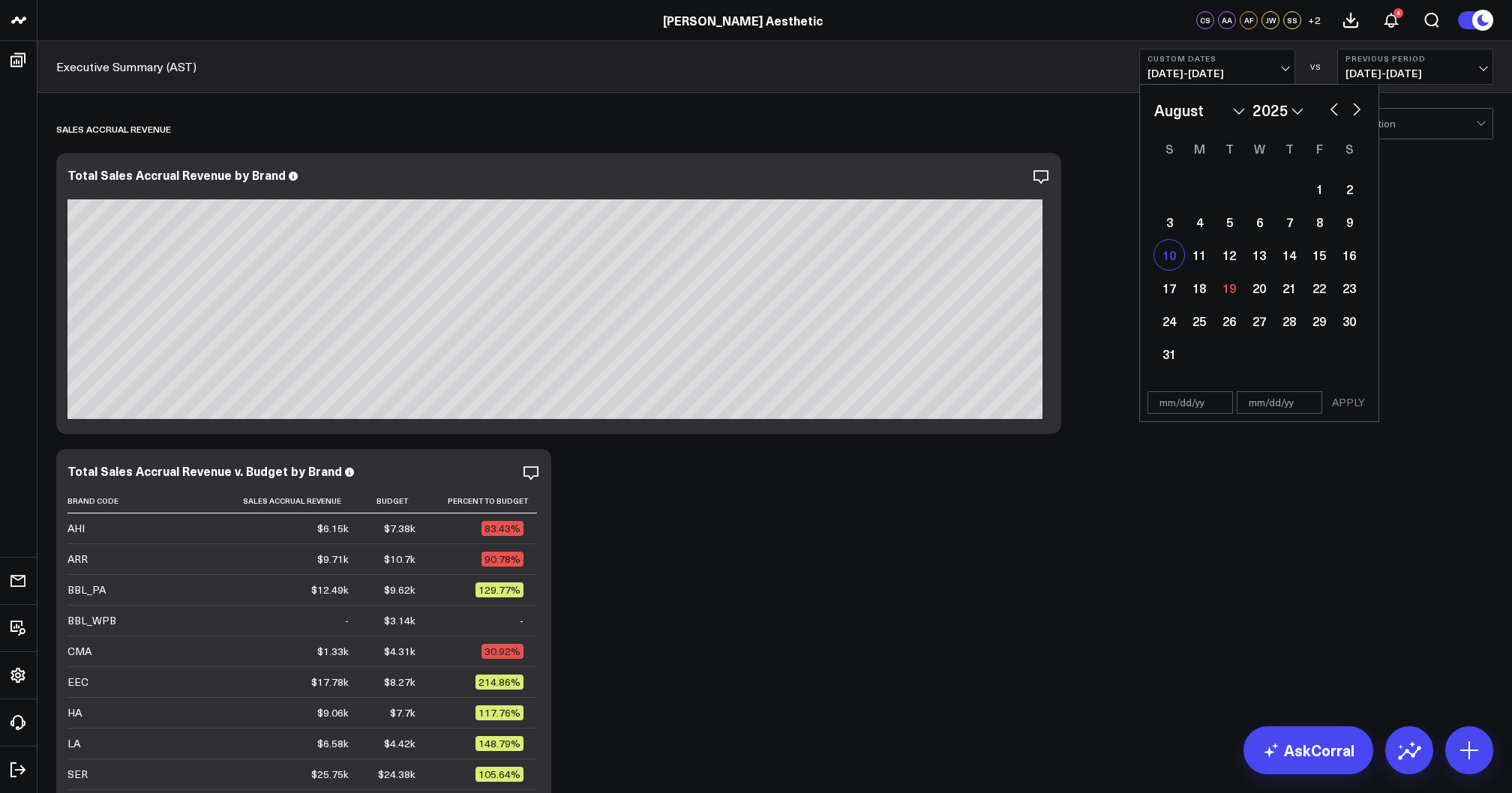
click at [1168, 265] on div "10" at bounding box center [1168, 255] width 30 height 30
type input "[DATE]"
select select "7"
select select "2025"
click at [1168, 265] on div "10" at bounding box center [1168, 255] width 30 height 30
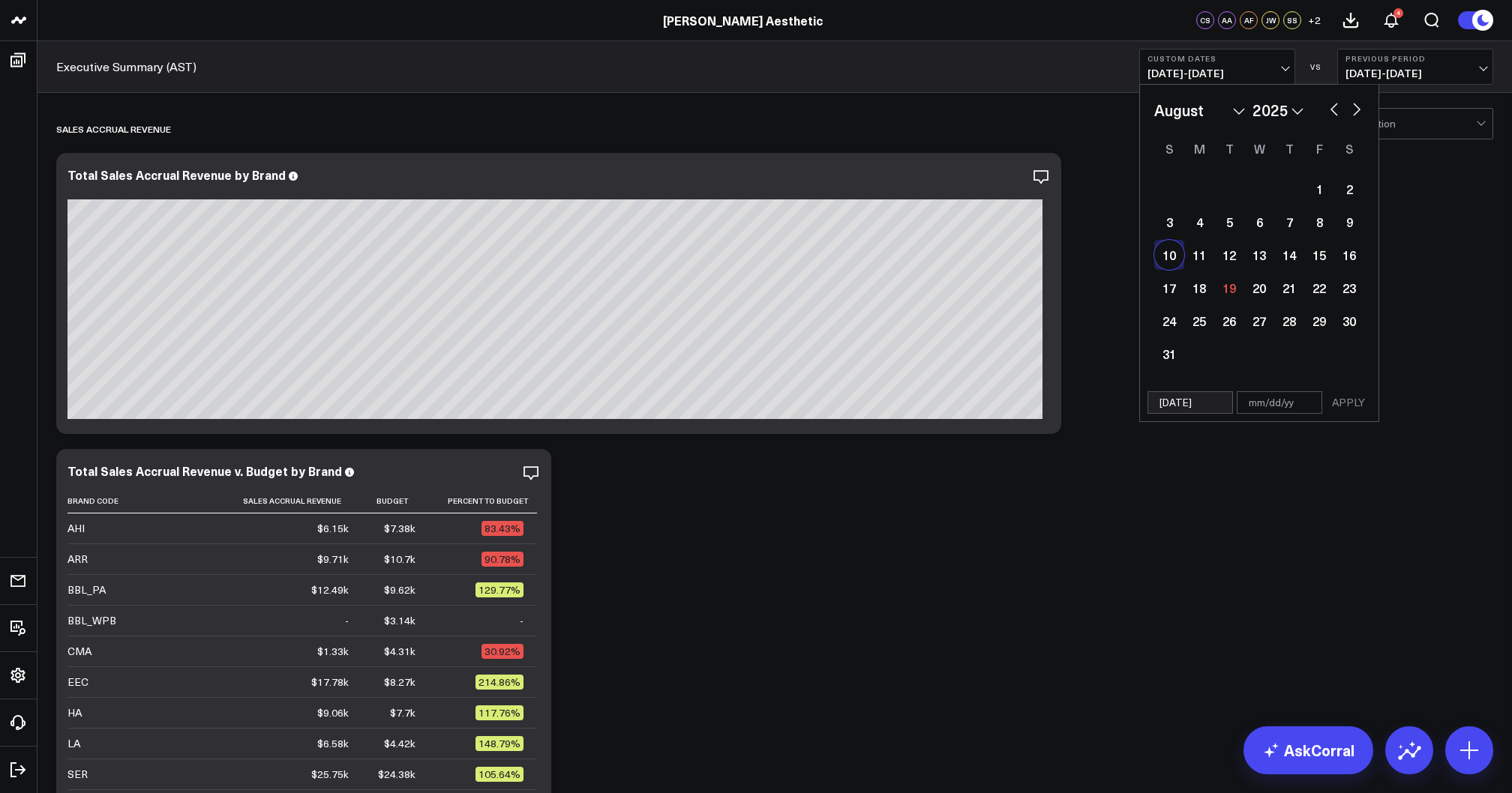
type input "[DATE]"
select select "7"
select select "2025"
click at [1350, 402] on button "APPLY" at bounding box center [1348, 402] width 45 height 22
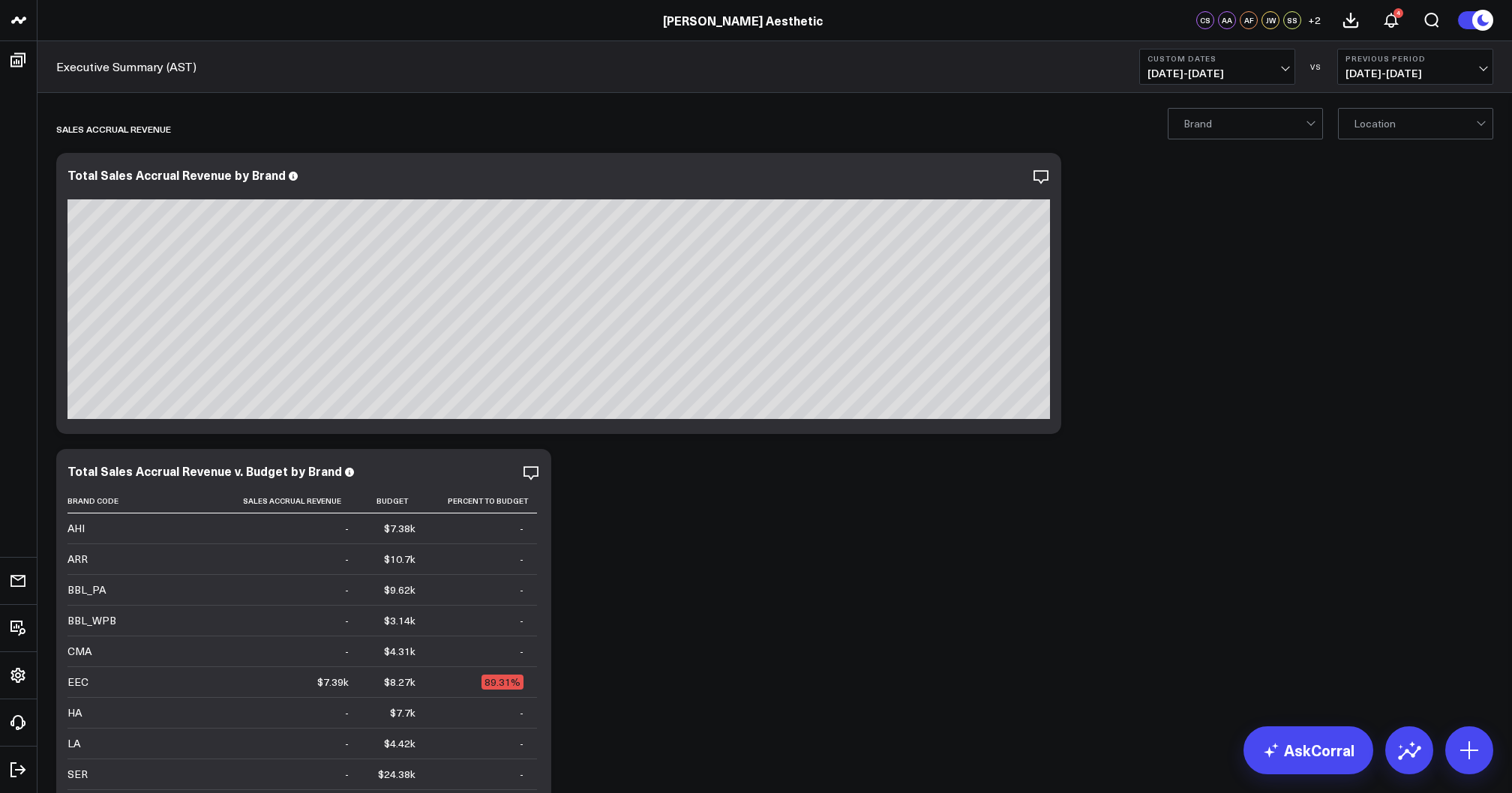
click at [1220, 76] on span "08/10/25 - 08/10/25" at bounding box center [1217, 73] width 140 height 12
click at [1189, 478] on link "Custom Dates" at bounding box center [1217, 478] width 155 height 29
select select "7"
select select "2025"
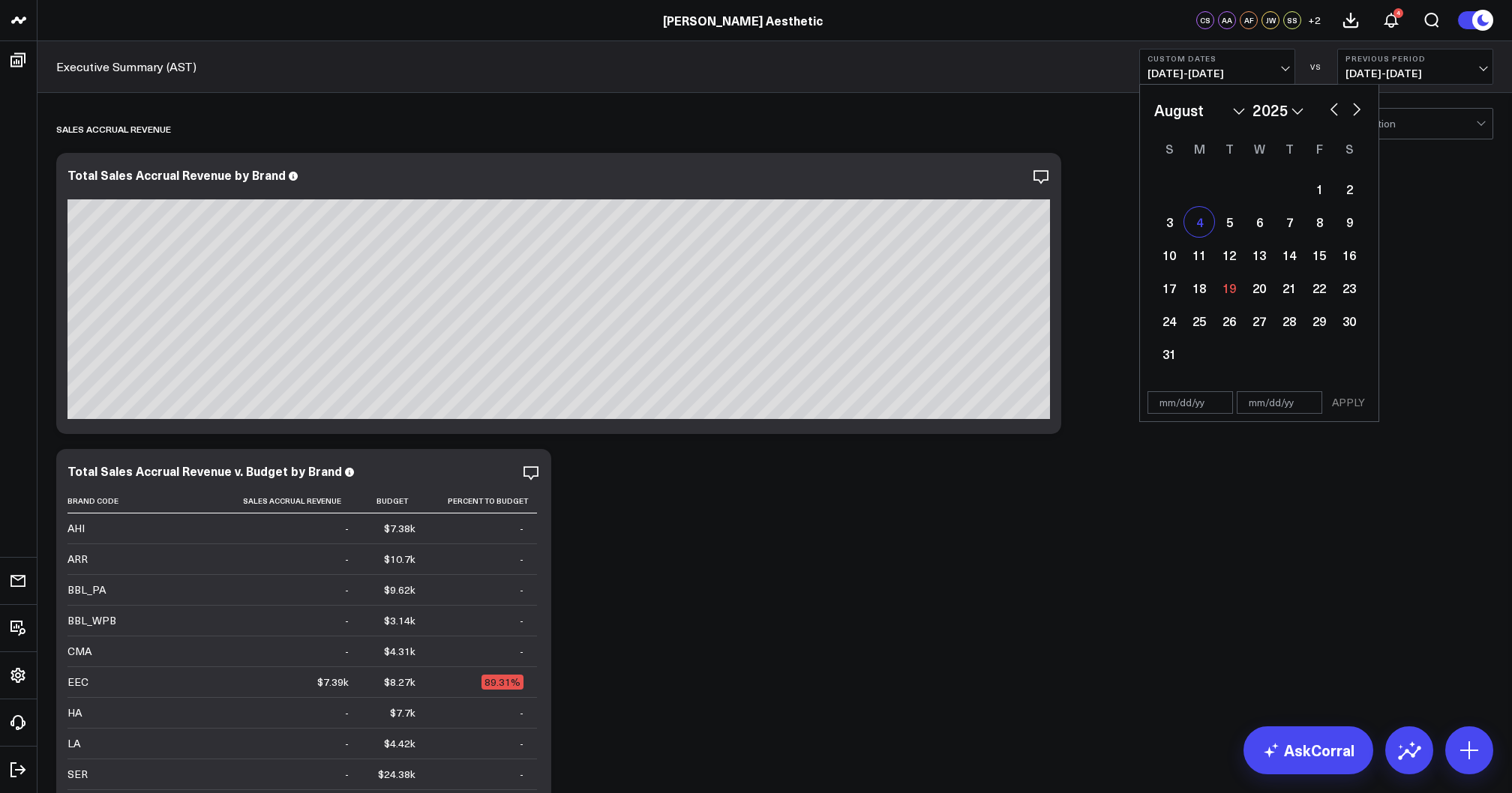
click at [1200, 233] on div "4" at bounding box center [1199, 222] width 30 height 30
type input "[DATE]"
select select "7"
select select "2025"
click at [1170, 260] on div "10" at bounding box center [1168, 255] width 30 height 30
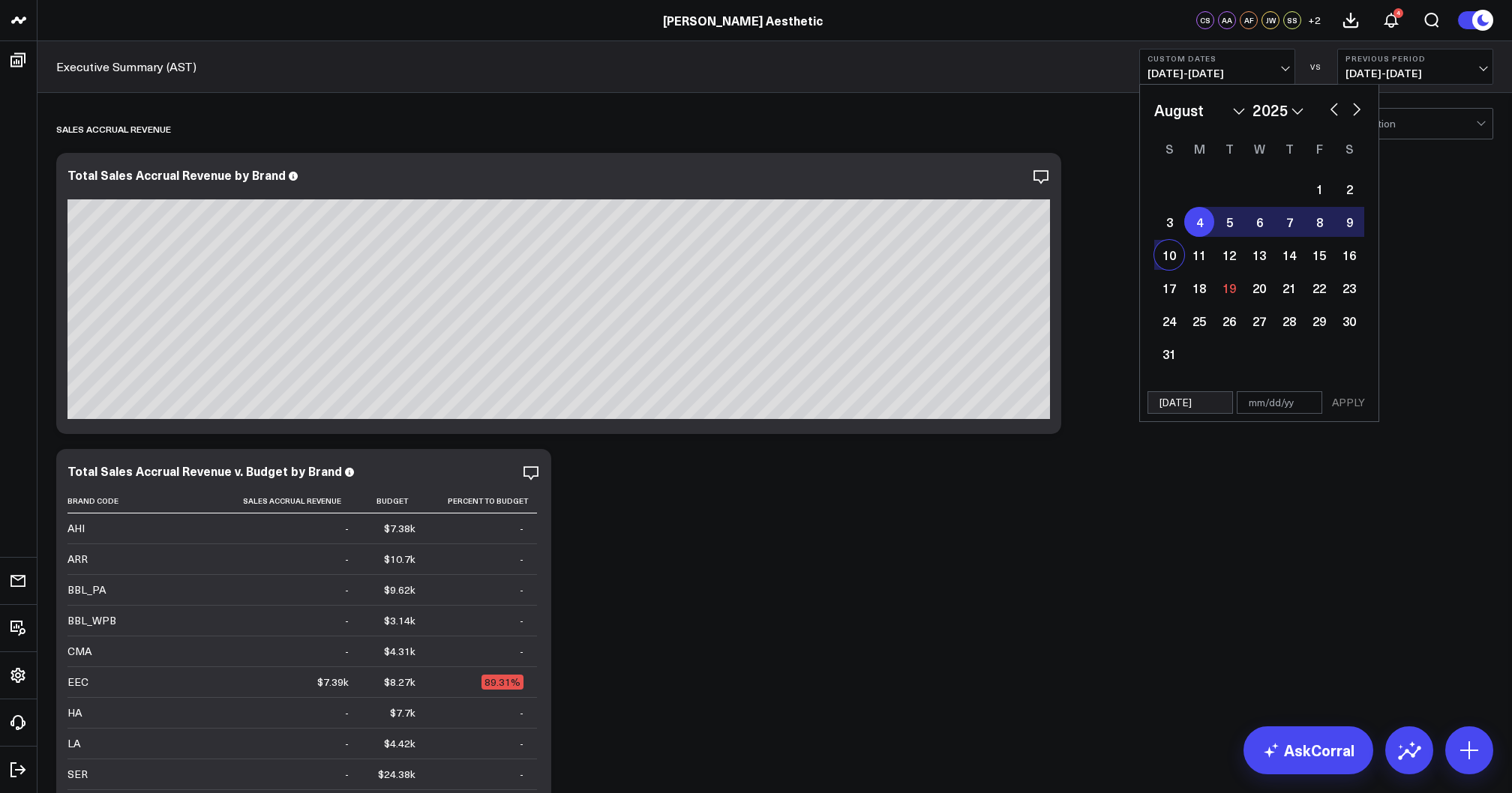
type input "[DATE]"
select select "7"
select select "2025"
click at [1347, 402] on button "APPLY" at bounding box center [1348, 402] width 45 height 22
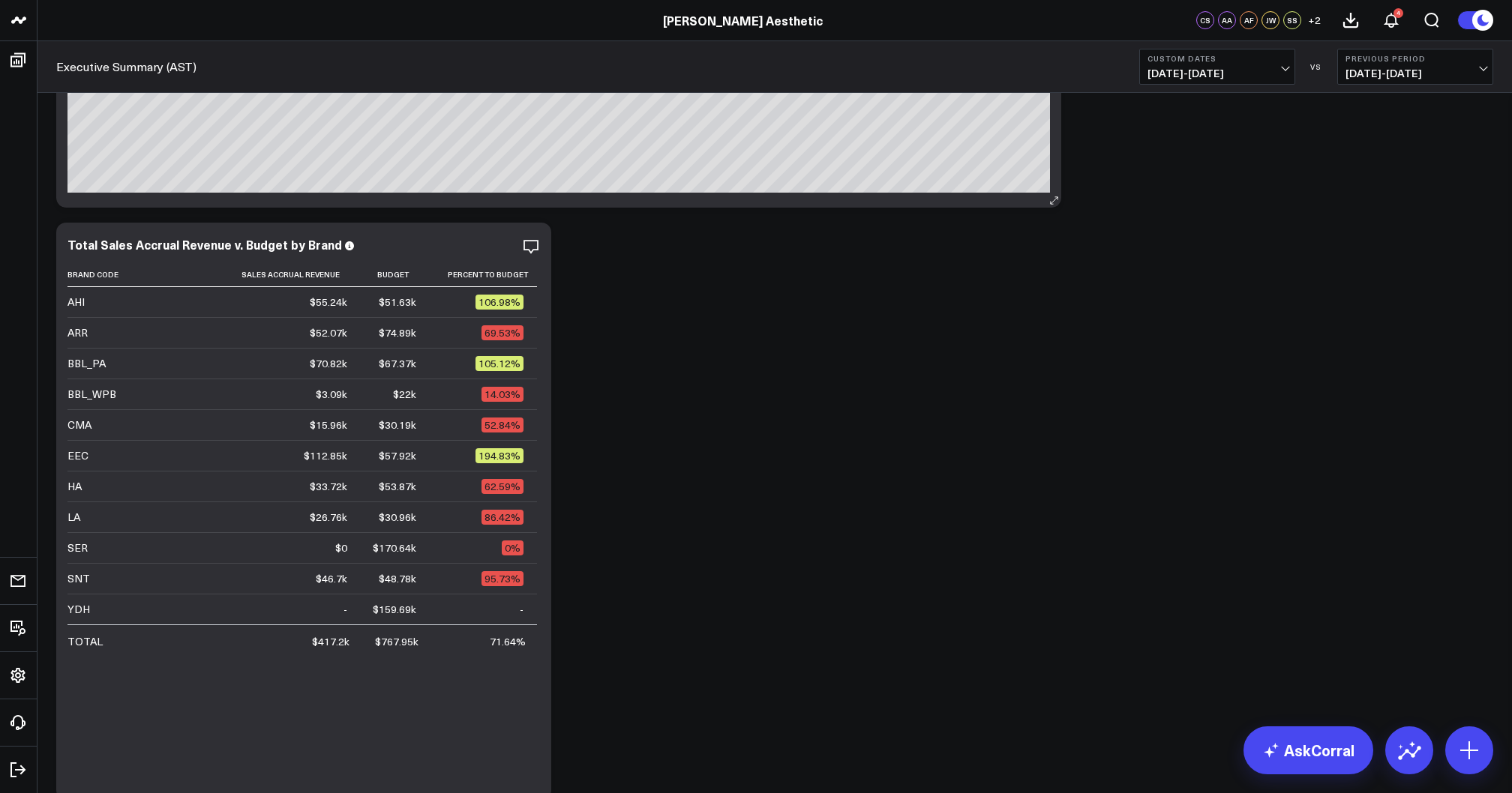
scroll to position [232, 0]
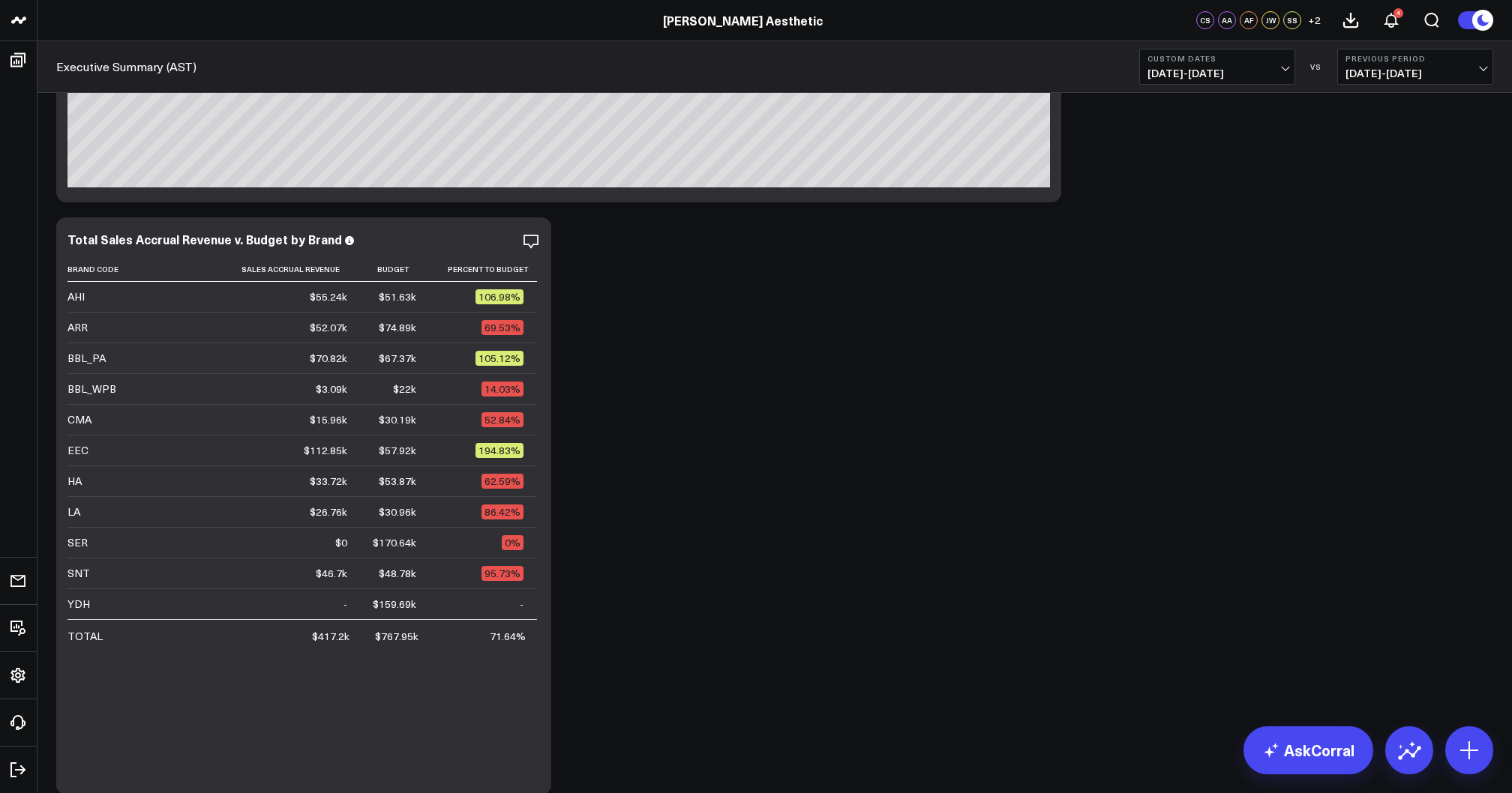
click at [1200, 74] on span "08/04/25 - 08/10/25" at bounding box center [1217, 73] width 140 height 12
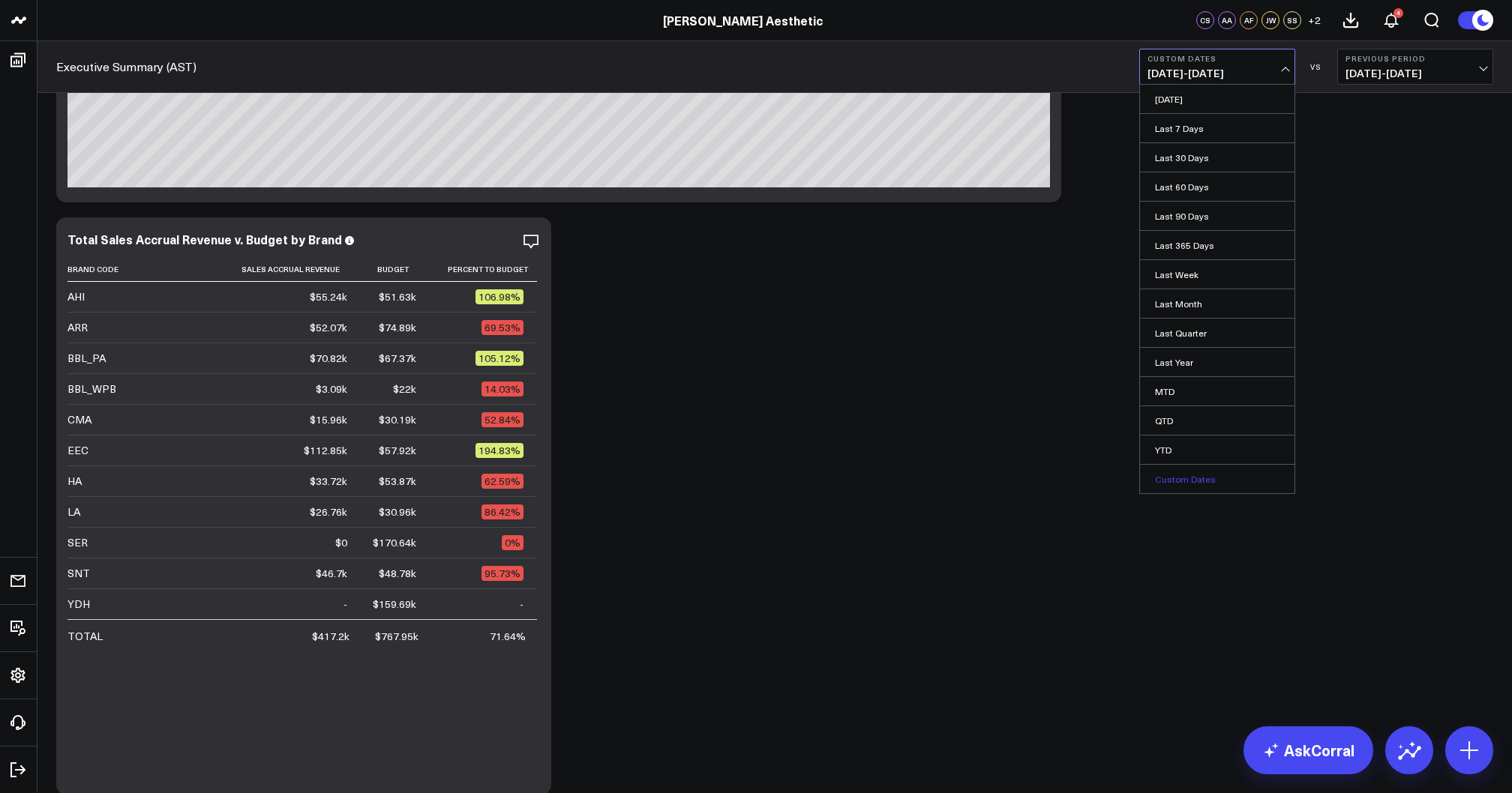
click at [1183, 479] on link "Custom Dates" at bounding box center [1217, 478] width 155 height 29
select select "7"
select select "2025"
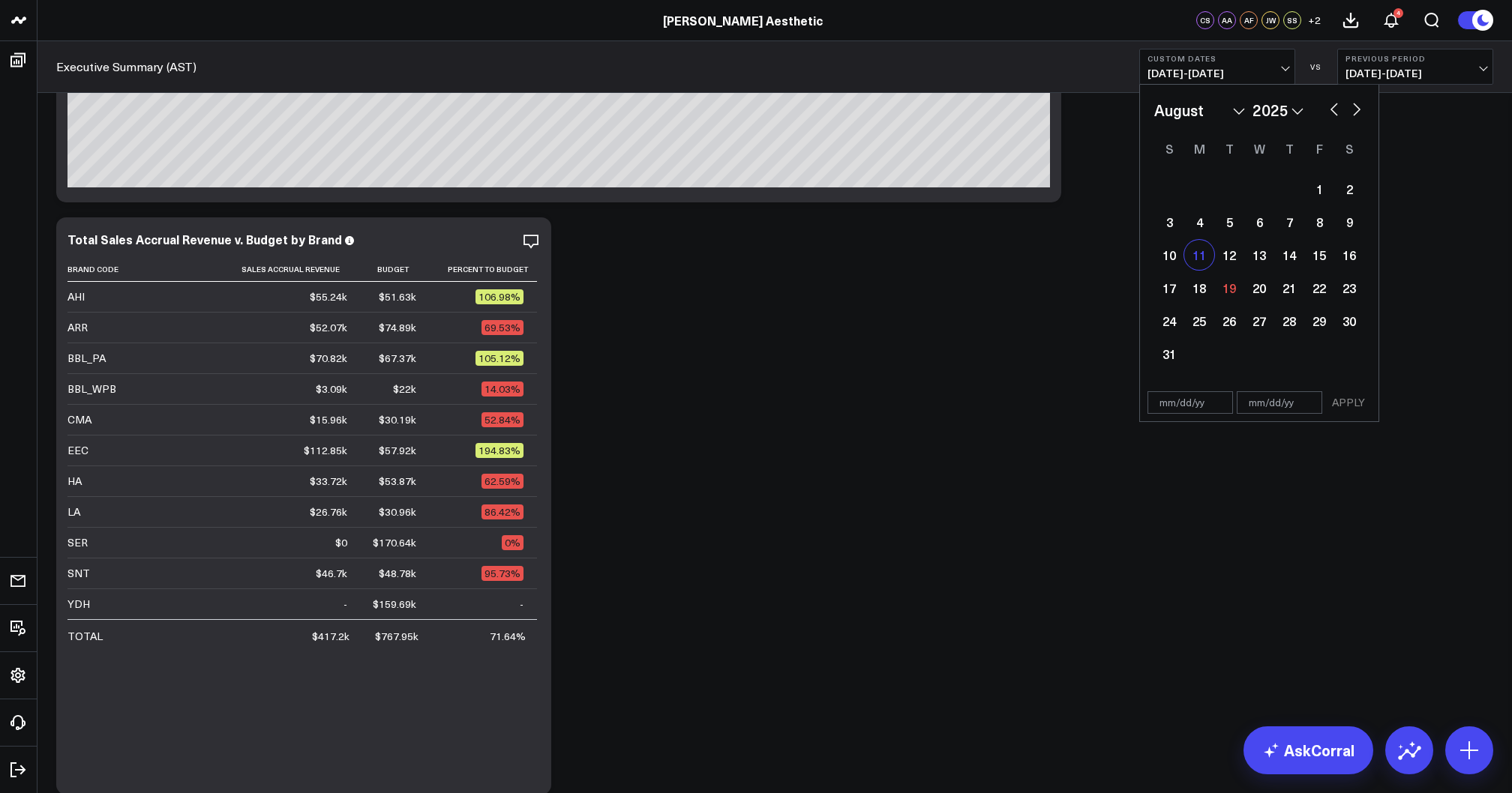
click at [1204, 263] on div "11" at bounding box center [1199, 255] width 30 height 30
select select "7"
select select "2025"
type input "[DATE]"
click at [1170, 287] on div "17" at bounding box center [1168, 288] width 30 height 30
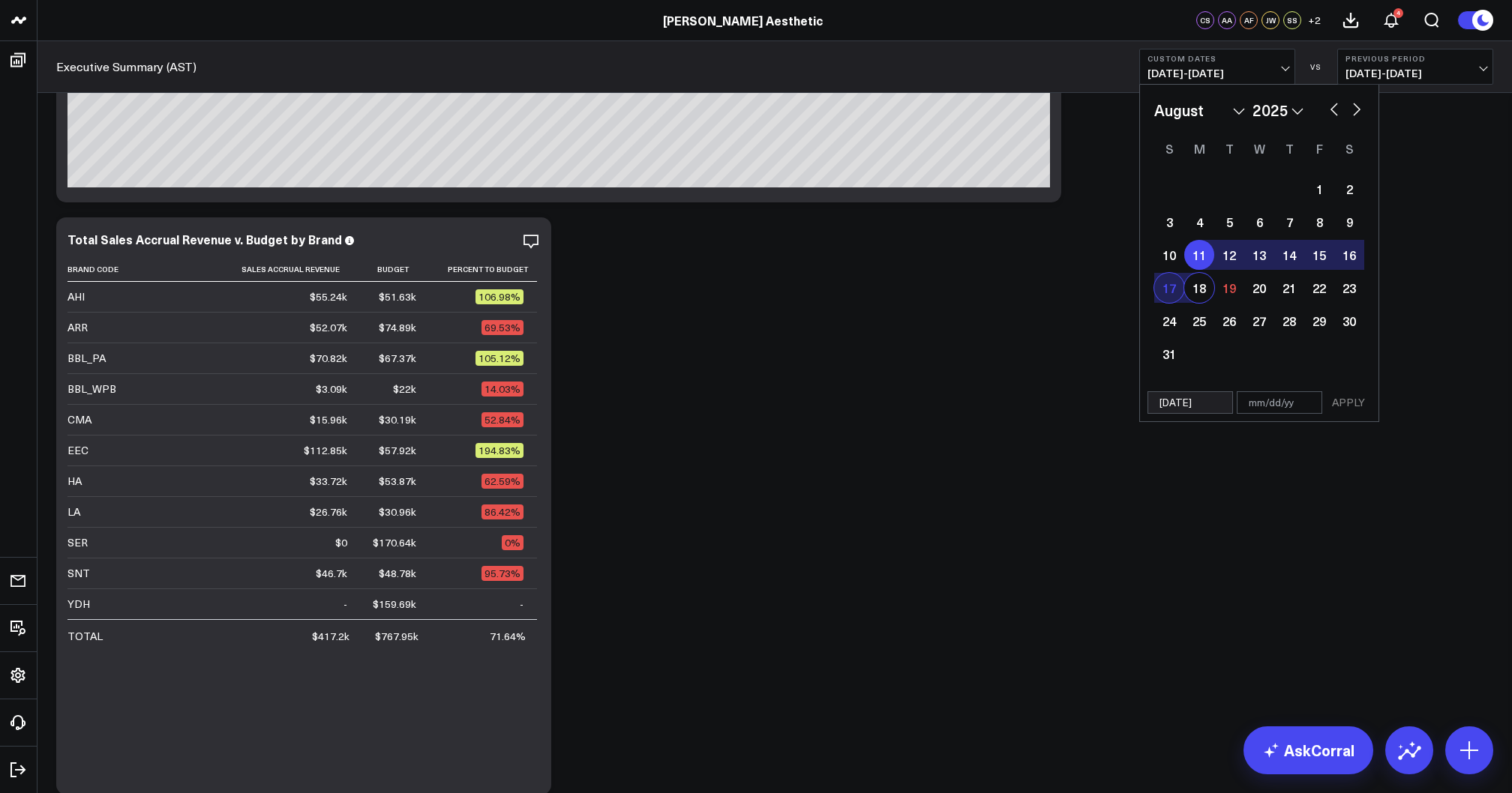
select select "7"
select select "2025"
type input "[DATE]"
click at [1350, 404] on button "APPLY" at bounding box center [1348, 402] width 45 height 22
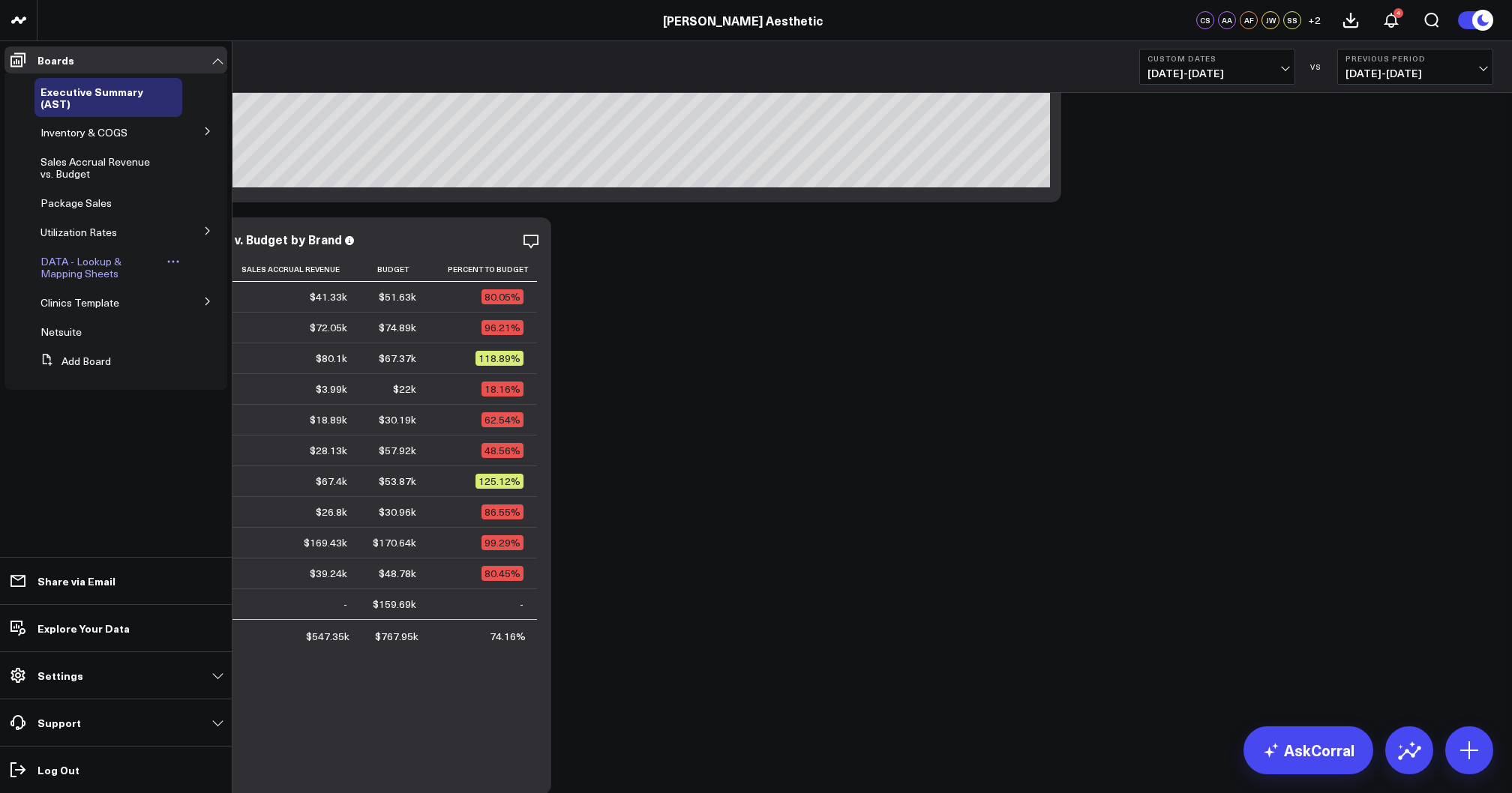
click at [98, 268] on span "DATA - Lookup & Mapping Sheets" at bounding box center [80, 267] width 81 height 26
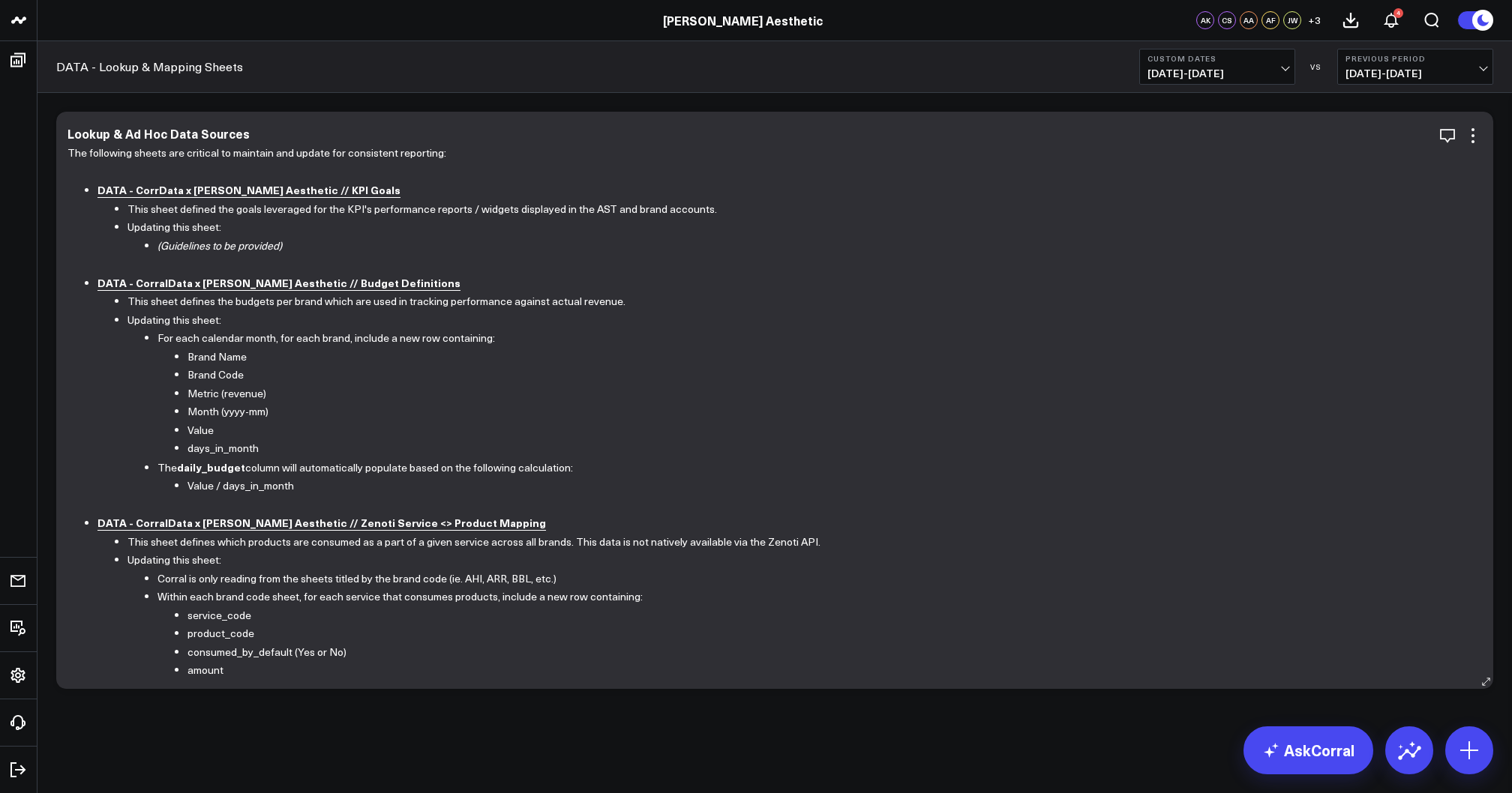
click at [187, 192] on b "DATA - CorrData x [PERSON_NAME] Aesthetic // KPI Goals" at bounding box center [249, 190] width 303 height 15
click at [248, 285] on b "DATA - CorralData x [PERSON_NAME] Aesthetic // Budget Definitions" at bounding box center [279, 283] width 363 height 15
